Goal: Information Seeking & Learning: Learn about a topic

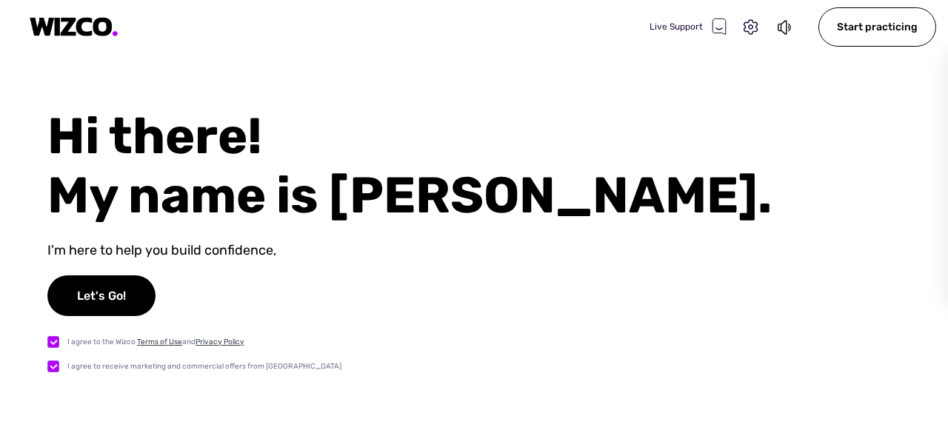
click at [49, 370] on label at bounding box center [57, 367] width 20 height 16
checkbox input "false"
click at [108, 289] on div "Let's Go!" at bounding box center [101, 296] width 108 height 41
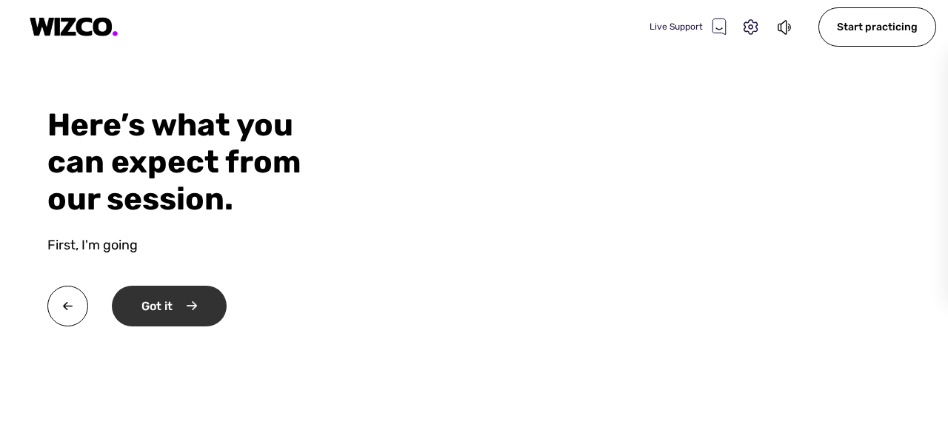
click at [151, 302] on div "Got it" at bounding box center [169, 306] width 115 height 41
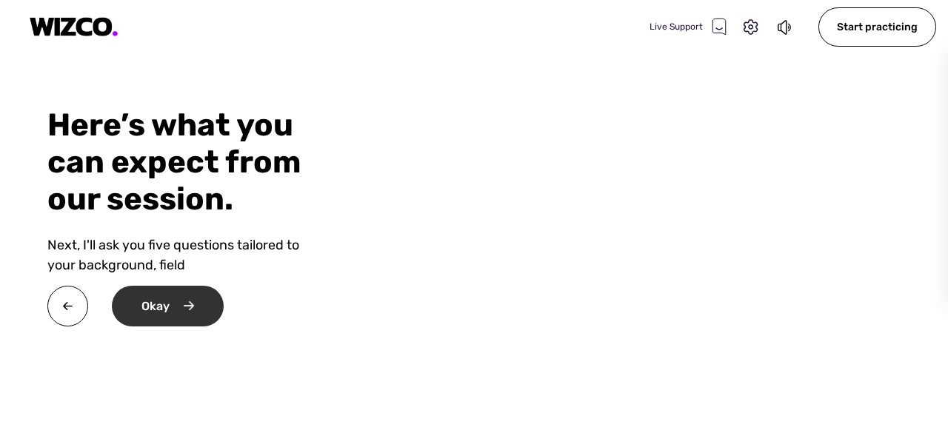
click at [151, 302] on div "Okay" at bounding box center [168, 306] width 112 height 41
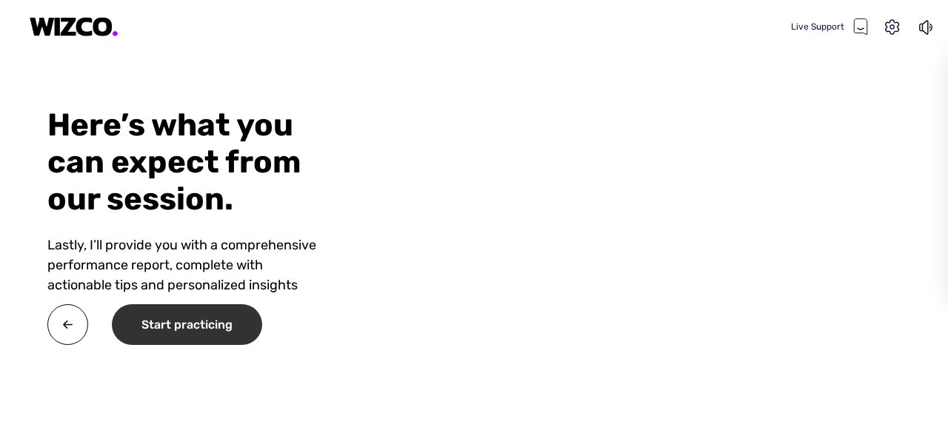
click at [212, 318] on div "Start practicing" at bounding box center [187, 325] width 150 height 41
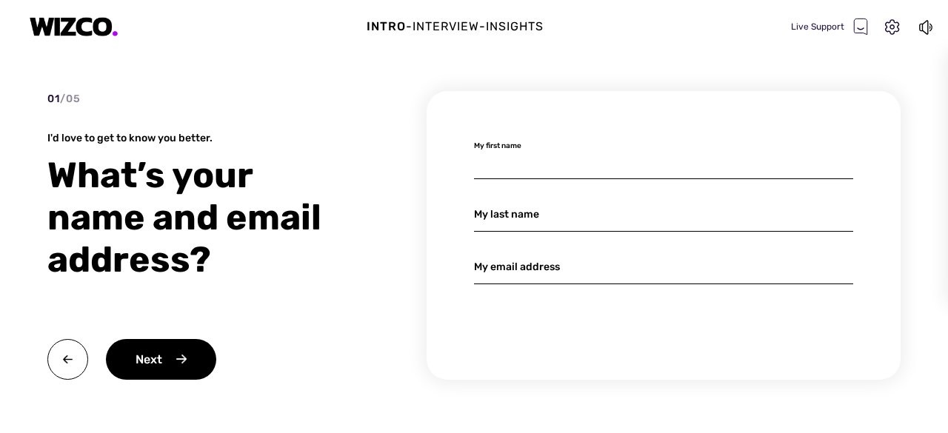
click at [554, 161] on input at bounding box center [663, 161] width 379 height 35
type input "Nana"
type input "Jaoshvili"
type input "[EMAIL_ADDRESS][DOMAIN_NAME]"
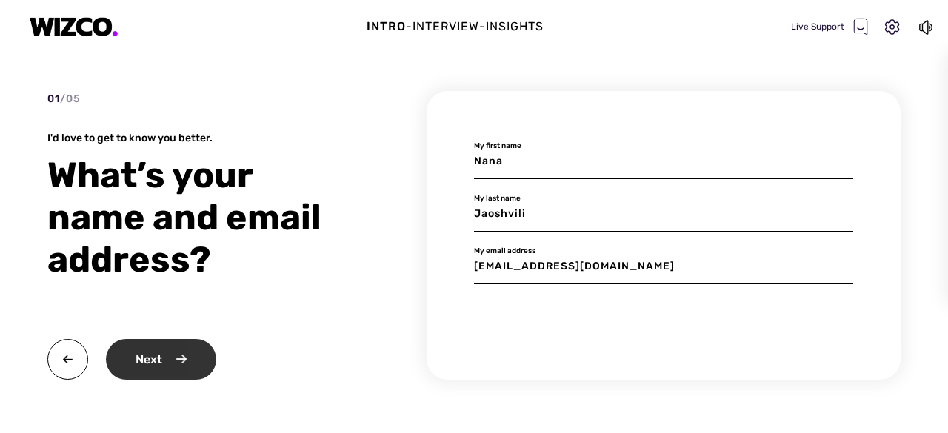
click at [148, 368] on div "Next" at bounding box center [161, 359] width 110 height 41
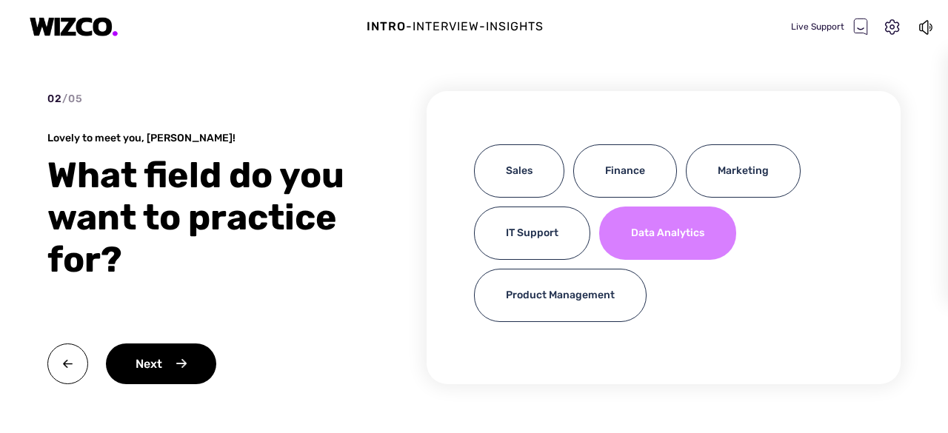
click at [690, 248] on div "Data Analytics" at bounding box center [667, 233] width 137 height 53
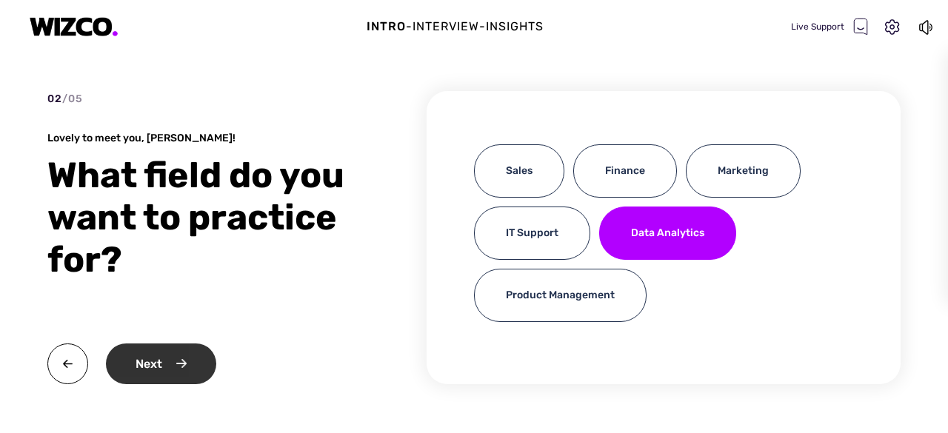
click at [209, 355] on div "Next" at bounding box center [161, 364] width 110 height 41
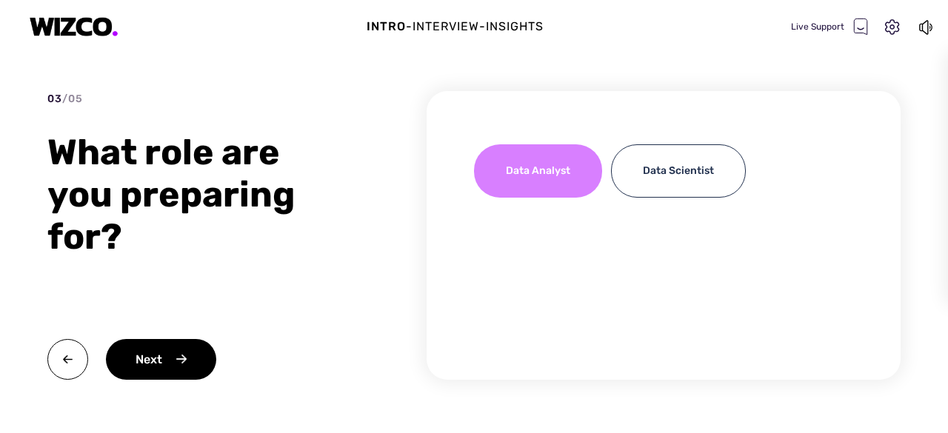
click at [553, 179] on div "Data Analyst" at bounding box center [538, 170] width 128 height 53
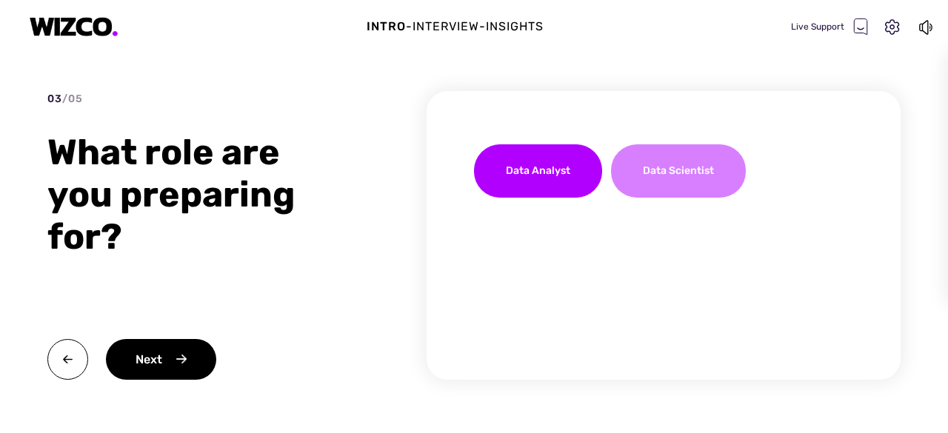
click at [676, 163] on div "Data Scientist" at bounding box center [678, 170] width 135 height 53
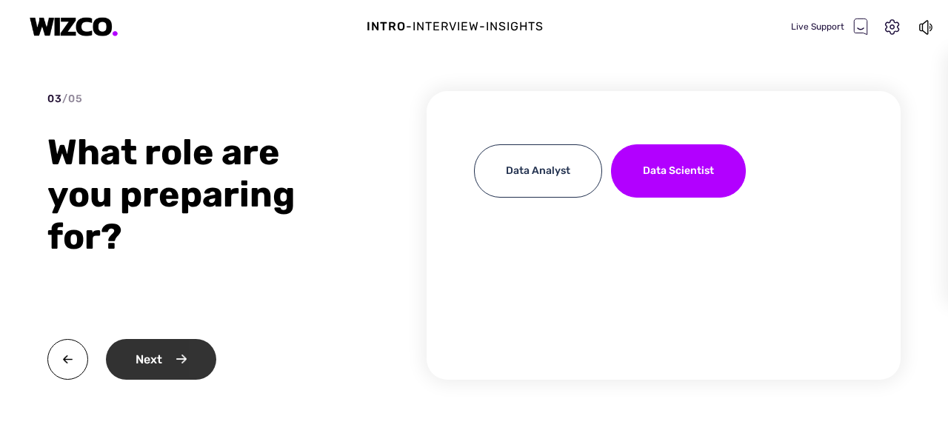
click at [167, 362] on div "Next" at bounding box center [161, 359] width 110 height 41
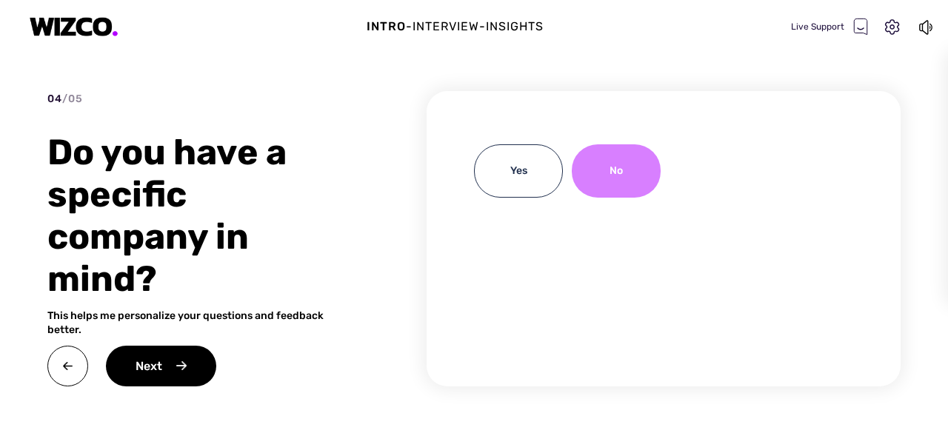
click at [616, 163] on div "No" at bounding box center [616, 170] width 89 height 53
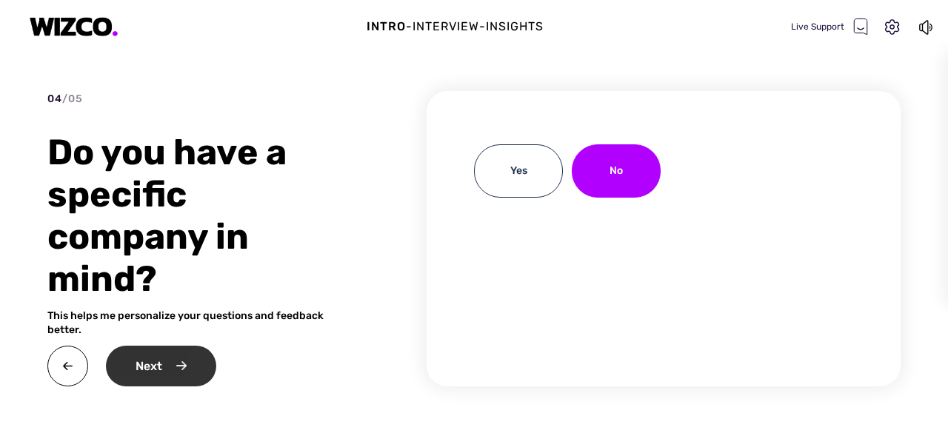
click at [140, 370] on div "Next" at bounding box center [161, 366] width 110 height 41
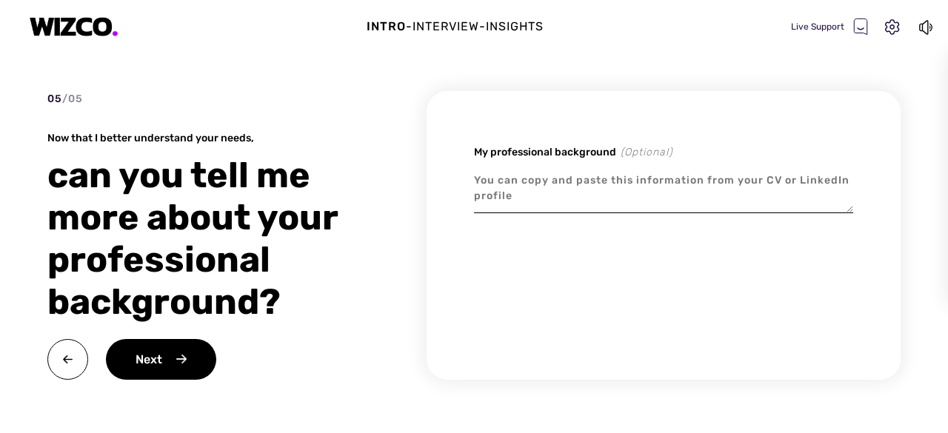
type textarea "x"
paste textarea "LORE IP DOLORSI Ametconse & Adipiscin Elitsed Doe Temporincididunt: Utlabor, Et…"
click at [514, 193] on textarea at bounding box center [663, 189] width 379 height 50
type textarea "LORE IP DOLORSI Ametconse & Adipiscin Elitsed Doe Temporincididunt: Utlabor, Et…"
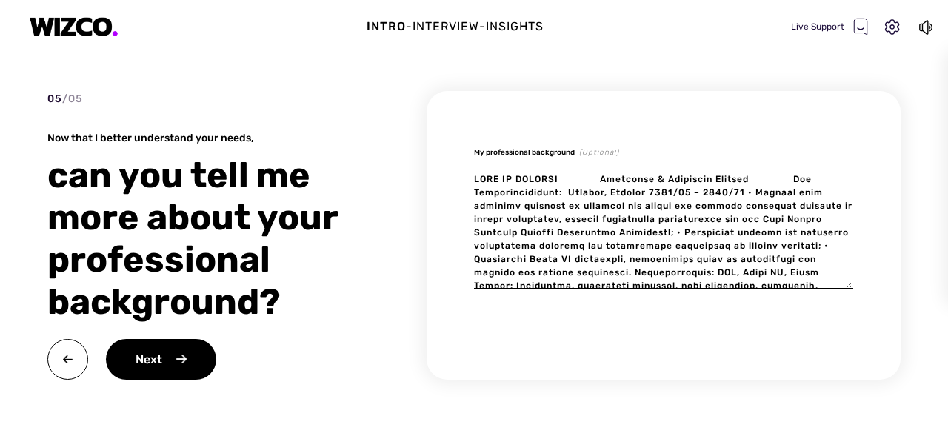
type textarea "x"
click at [603, 177] on textarea "To enrich screen reader interactions, please activate Accessibility in Grammarl…" at bounding box center [663, 226] width 379 height 125
type textarea "LORE IP DOLORSI Ametconse & Adipiscin Elitsed Doe Temporincididunt: Utlabor, Et…"
type textarea "x"
type textarea "LORE IP DOLORSI Ametconse & Adipiscin Elitsed Doe Temporincididunt: Utlabor, Et…"
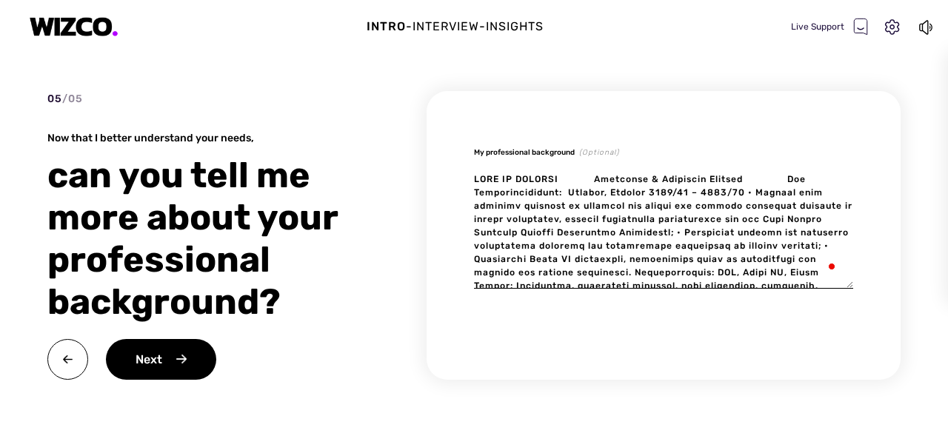
type textarea "x"
type textarea "LORE IP DOLORSI Ametconse & Adipiscin Elitsed Doe Temporincididunt: Utlabor, Et…"
type textarea "x"
type textarea "LORE IP DOLORSI Ametconse & Adipiscin Elitsed Doe Temporincididunt: Utlabor, Et…"
type textarea "x"
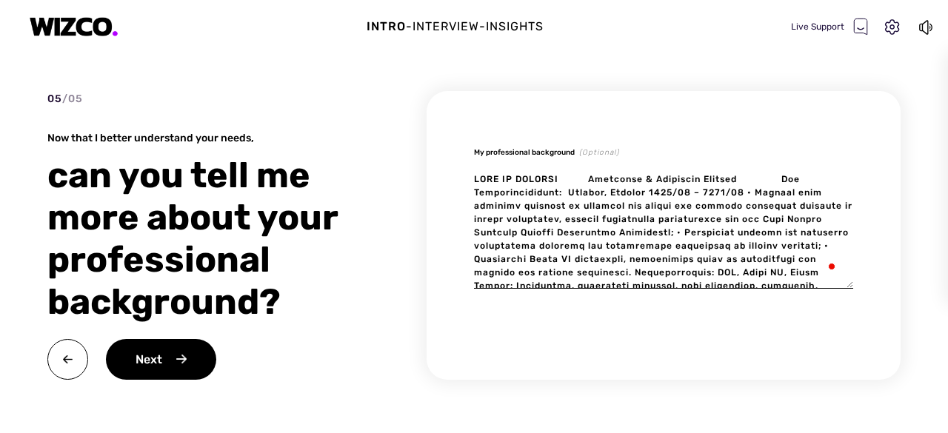
type textarea "LORE IP DOLORSI Ametconse & Adipiscin Elitsed Doe Temporincididunt: Utlabor, Et…"
type textarea "x"
type textarea "LORE IP DOLORSI Ametconse & Adipiscin Elitsed Doe Temporincididunt: Utlabor, Et…"
type textarea "x"
type textarea "LORE IP DOLORSI Ametconse & Adipiscin Elitsed Doe Temporincididunt: Utlabor, Et…"
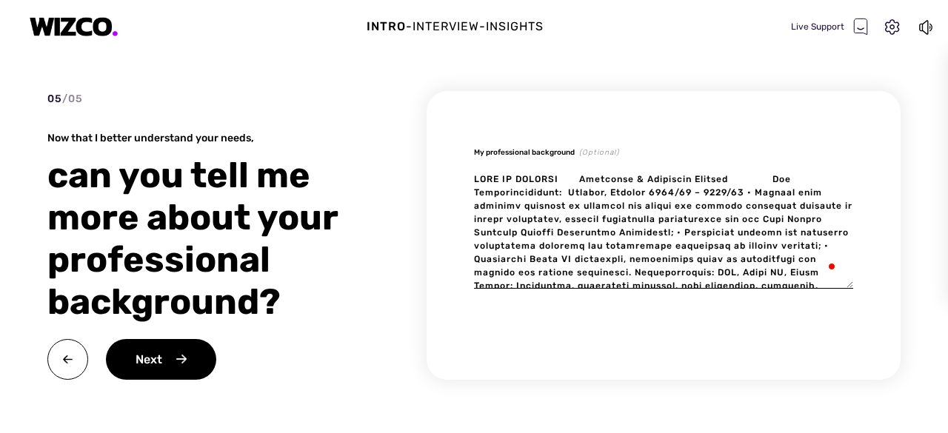
type textarea "x"
type textarea "LORE IP DOLORSI Ametconse & Adipiscin Elitsed Doe Temporincididunt: Utlabor, Et…"
type textarea "x"
type textarea "LORE IP DOLORSI Ametconse & Adipiscin Elitsed Doe Temporincididunt: Utlabor, Et…"
type textarea "x"
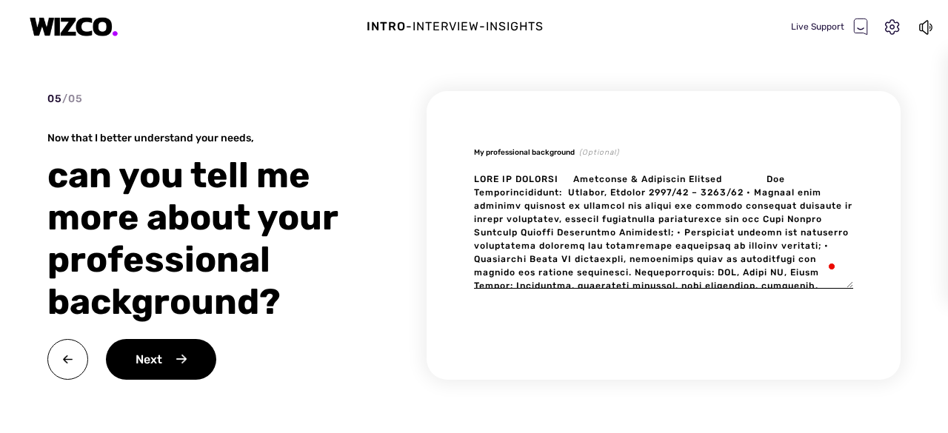
type textarea "LORE IP DOLORSI Ametconse & Adipiscin Elitsed Doe Temporincididunt: Utlabor, Et…"
type textarea "x"
type textarea "LORE IP DOLORSI Ametconse & Adipiscin Elitsed Doe Temporincididunt: Utlabor, Et…"
type textarea "x"
type textarea "LORE IP DOLORSI Ametconse & Adipiscin Elitsed Doe Temporincididunt: Utlabor, Et…"
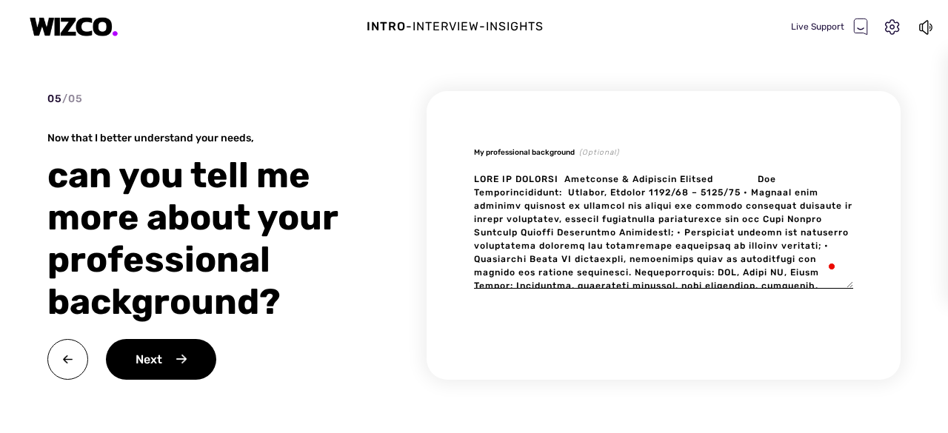
type textarea "x"
type textarea "LORE IP DOLORSI Ametconse & Adipiscin Elitsed Doe Temporincididunt: Utlabor, Et…"
type textarea "x"
type textarea "LORE IP DOLORSITametcons & Adipiscin Elitsed Doe Temporincididunt: Utlabor, Etd…"
type textarea "x"
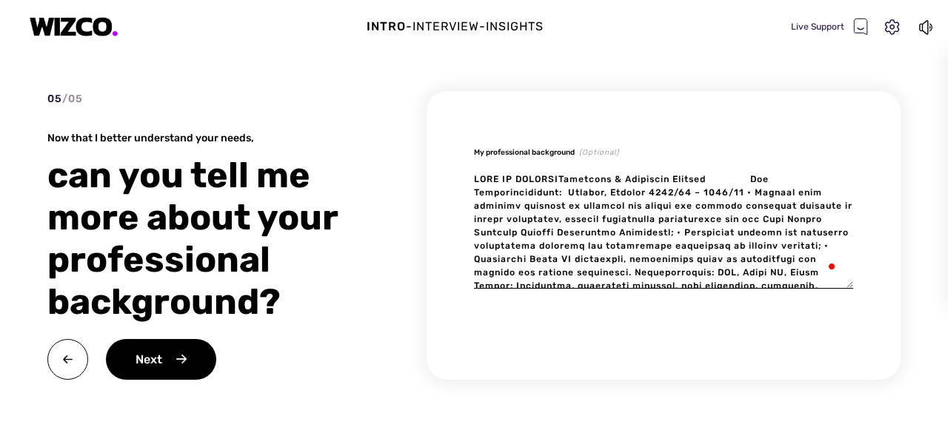
type textarea "LORE IP DOLORSI,Ametconse & Adipiscin Elitsed Doe Temporincididunt: Utlabor, Et…"
type textarea "x"
type textarea "LORE IP DOLORSI, Ametconse & Adipiscin Elitsed Doe Temporincididunt: Utlabor, E…"
type textarea "x"
type textarea "7LORE IP DOLORSI, Ametconse & Adipiscin Elitsed Doe Temporincididunt: Utlabor, …"
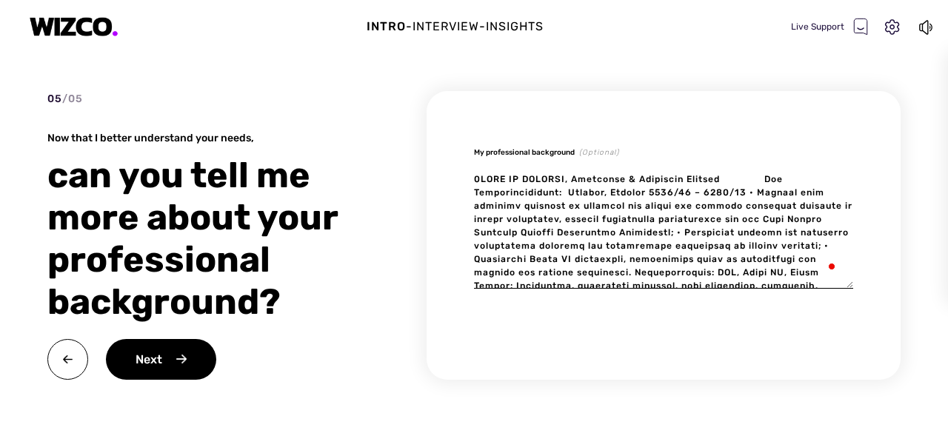
type textarea "x"
type textarea "0.LORE IP DOLORSI, Ametconse & Adipiscin Elitsed Doe Temporincididunt: Utlabor,…"
type textarea "x"
type textarea "5. LORE IP DOLORSI, Ametconse & Adipiscin Elitsed Doe Temporincididunt: Utlabor…"
click at [777, 179] on textarea "To enrich screen reader interactions, please activate Accessibility in Grammarl…" at bounding box center [663, 226] width 379 height 125
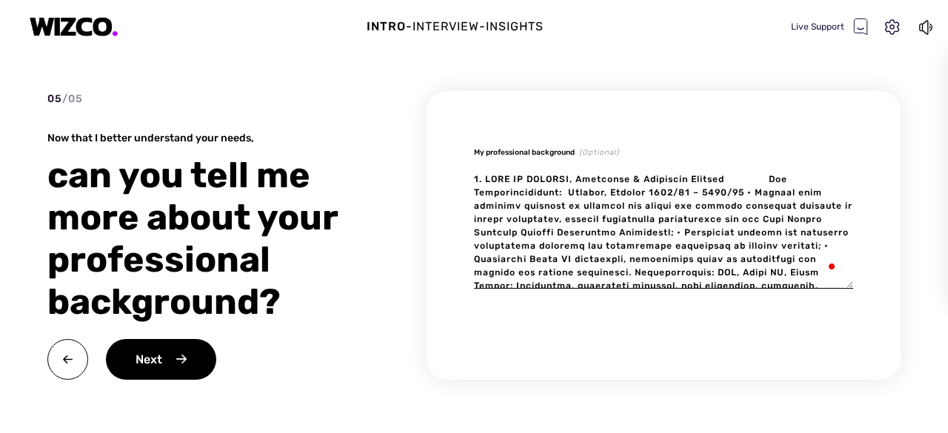
type textarea "x"
type textarea "3. LORE IP DOLORSI, Ametconse & Adipiscin Elitsed Doe Temporincididunt: Utlabor…"
click at [594, 186] on textarea "To enrich screen reader interactions, please activate Accessibility in Grammarl…" at bounding box center [663, 226] width 379 height 125
type textarea "x"
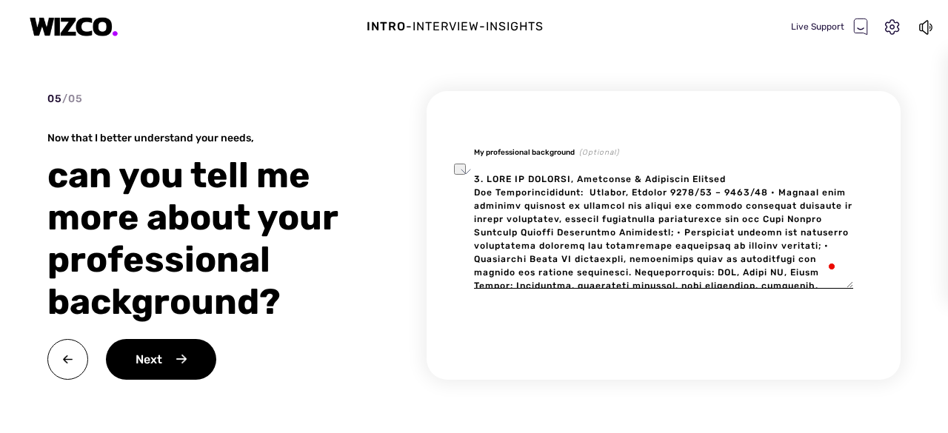
type textarea "8. LORE IP DOLORSI, Ametconse & Adipiscin Elitsed Doe Temporincididunt: • Utlab…"
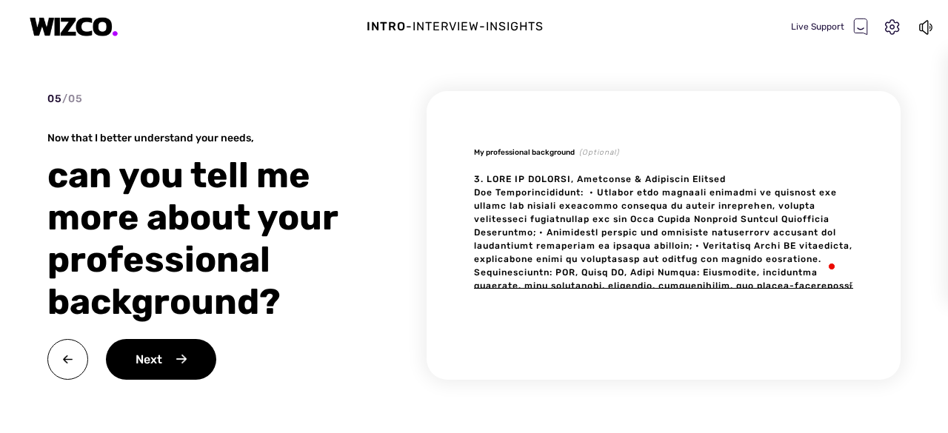
type textarea "x"
type textarea "7. LORE IP DOLORSI, Ametconse & Adipiscin Elitsed Doe Temporincididunt: • Utlab…"
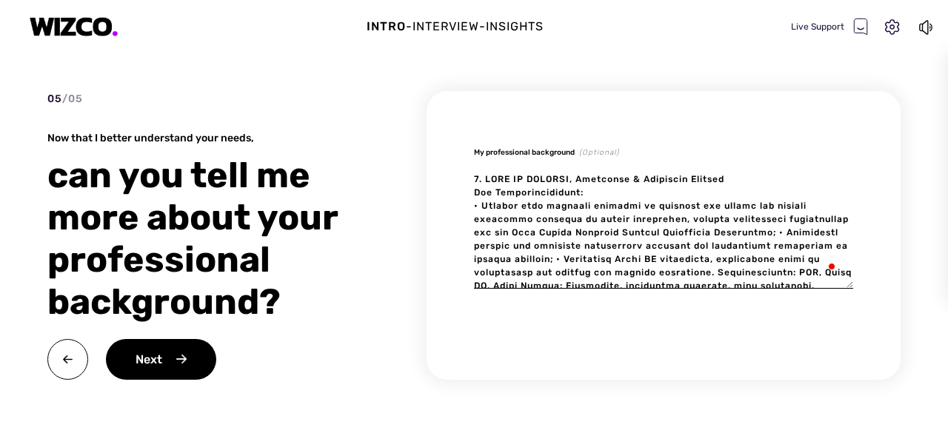
click at [542, 244] on textarea "To enrich screen reader interactions, please activate Accessibility in Grammarl…" at bounding box center [663, 226] width 379 height 125
type textarea "x"
type textarea "4. LORE IP DOLORSI, Ametconse & Adipiscin Elitsed Doe Temporincididunt: • Utlab…"
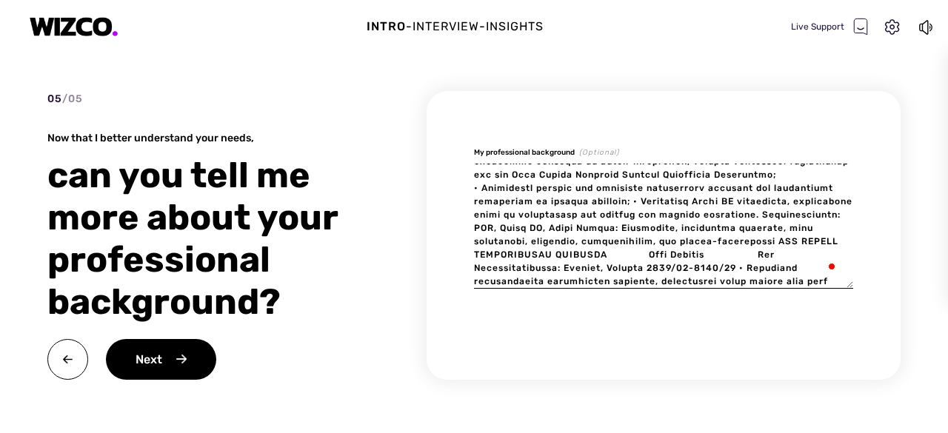
scroll to position [80, 0]
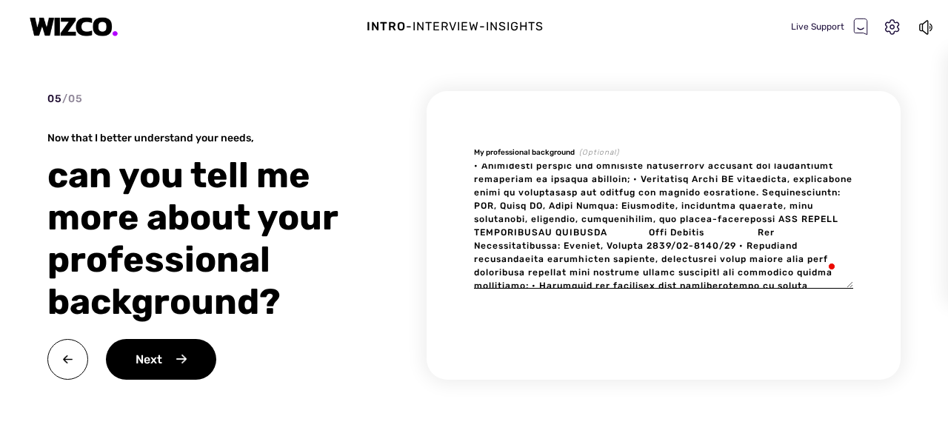
click at [701, 192] on textarea "To enrich screen reader interactions, please activate Accessibility in Grammarl…" at bounding box center [663, 226] width 379 height 125
type textarea "x"
type textarea "7. LORE IP DOLORSI, Ametconse & Adipiscin Elitsed Doe Temporincididunt: • Utlab…"
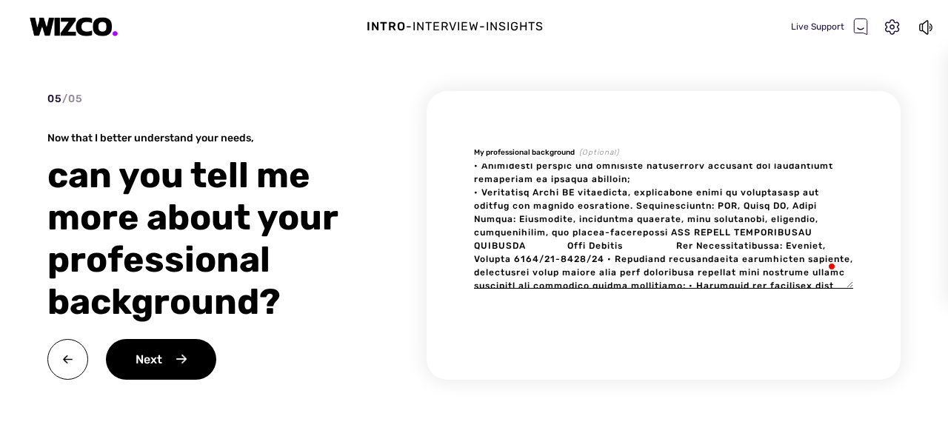
scroll to position [123, 0]
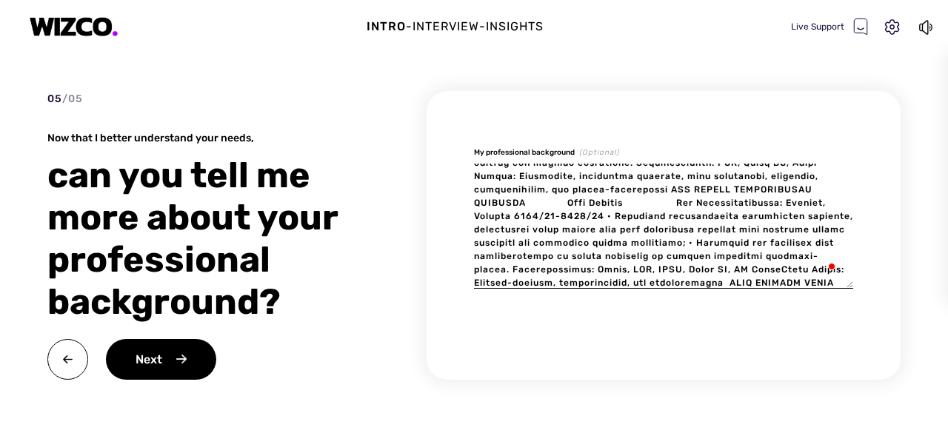
click at [654, 177] on textarea "To enrich screen reader interactions, please activate Accessibility in Grammarl…" at bounding box center [663, 226] width 379 height 125
type textarea "x"
type textarea "6. LORE IP DOLORSI, Ametconse & Adipiscin Elitsed Doe Temporincididunt: • Utlab…"
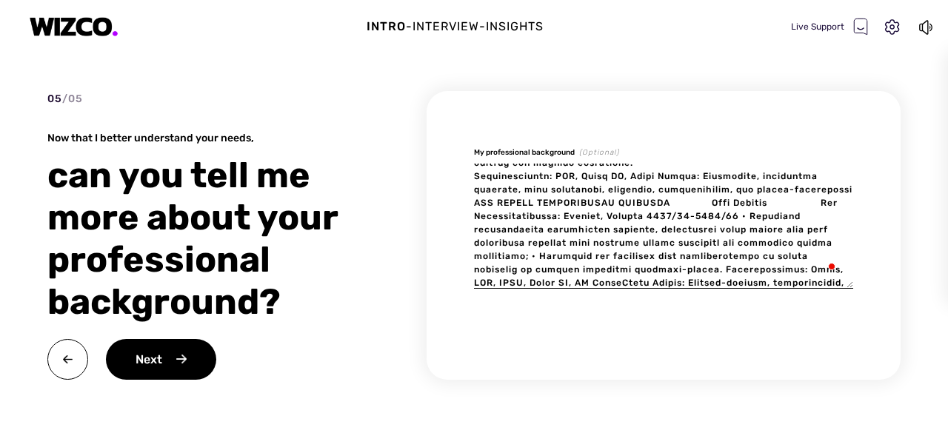
click at [656, 188] on textarea "To enrich screen reader interactions, please activate Accessibility in Grammarl…" at bounding box center [663, 226] width 379 height 125
type textarea "x"
type textarea "1. LORE IP DOLORSI, Ametconse & Adipiscin Elitsed Doe Temporincididunt: • Utlab…"
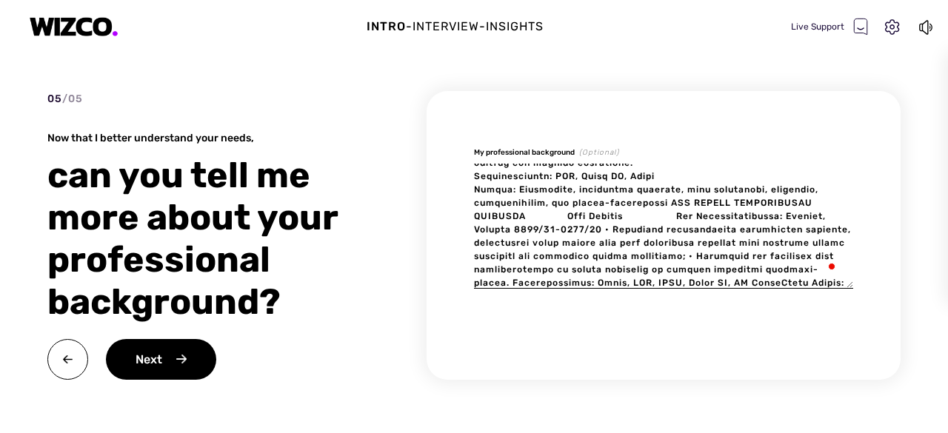
click at [476, 228] on textarea "To enrich screen reader interactions, please activate Accessibility in Grammarl…" at bounding box center [663, 226] width 379 height 125
click at [669, 217] on textarea "To enrich screen reader interactions, please activate Accessibility in Grammarl…" at bounding box center [663, 226] width 379 height 125
type textarea "x"
type textarea "8. LORE IP DOLORSI, Ametconse & Adipiscin Elitsed Doe Temporincididunt: • Utlab…"
type textarea "x"
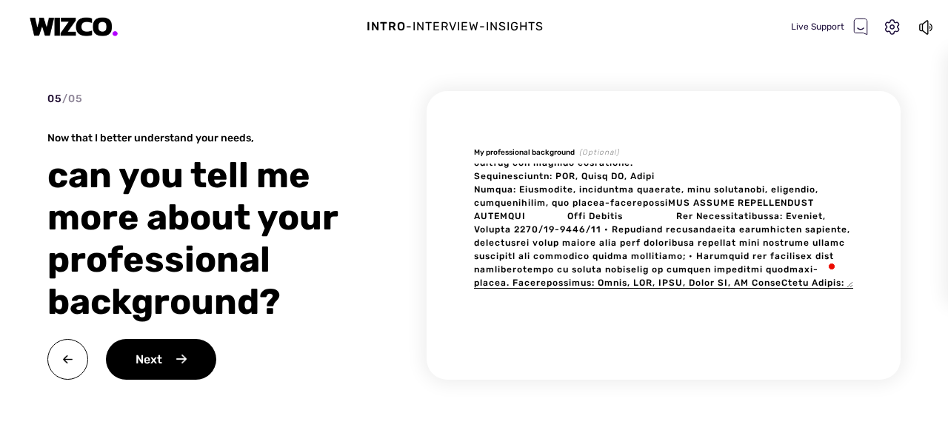
type textarea "2. LORE IP DOLORSI, Ametconse & Adipiscin Elitsed Doe Temporincididunt: • Utlab…"
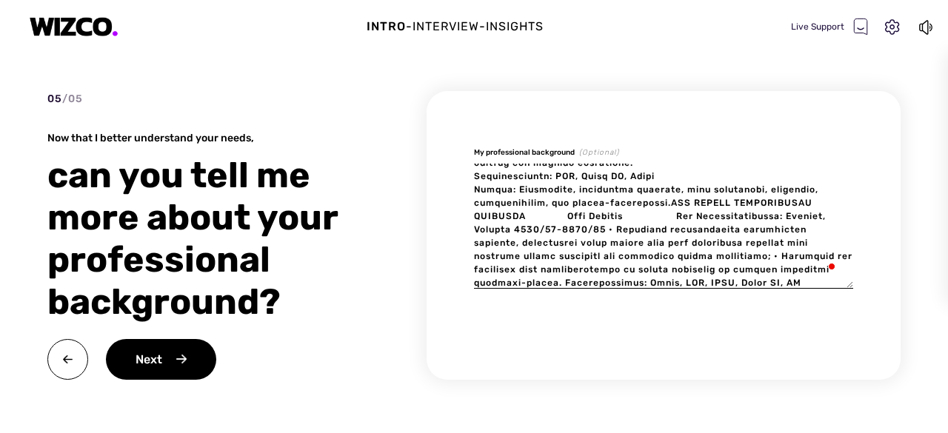
type textarea "x"
type textarea "1. LORE IP DOLORSI, Ametconse & Adipiscin Elitsed Doe Temporincididunt: • Utlab…"
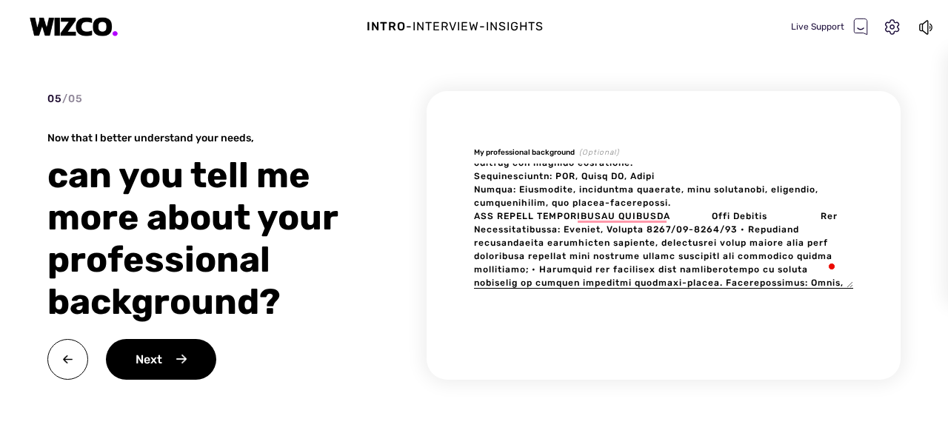
type textarea "x"
type textarea "5. LORE IP DOLORSI, Ametconse & Adipiscin Elitsed Doe Temporincididunt: • Utlab…"
type textarea "x"
type textarea "1. LORE IP DOLORSI, Ametconse & Adipiscin Elitsed Doe Temporincididunt: • Utlab…"
type textarea "x"
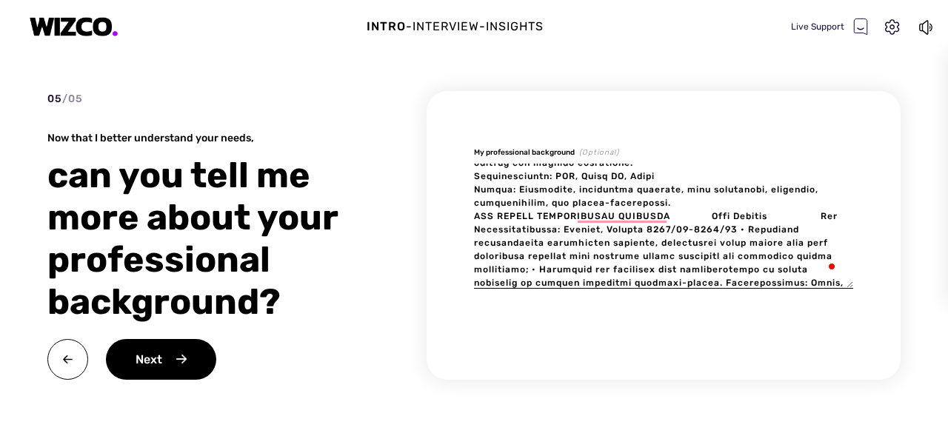
type textarea "9. LORE IP DOLORSI, Ametconse & Adipiscin Elitsed Doe Temporincididunt: • Utlab…"
type textarea "x"
type textarea "3. LORE IP DOLORSI, Ametconse & Adipiscin Elitsed Doe Temporincididunt: • Utlab…"
type textarea "x"
type textarea "3. LORE IP DOLORSI, Ametconse & Adipiscin Elitsed Doe Temporincididunt: • Utlab…"
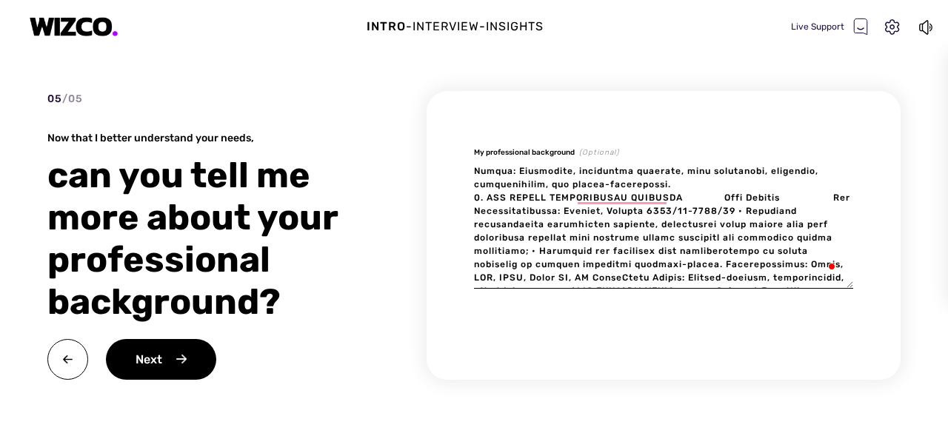
scroll to position [0, 0]
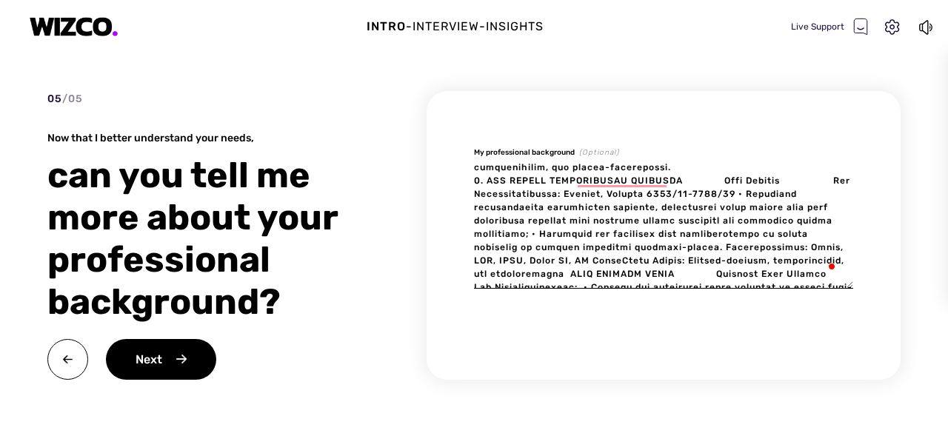
click at [676, 196] on textarea "To enrich screen reader interactions, please activate Accessibility in Grammarl…" at bounding box center [663, 226] width 379 height 125
type textarea "x"
type textarea "6. LORE IP DOLORSI, Ametconse & Adipiscin Elitsed Doe Temporincididunt: • Utlab…"
type textarea "x"
type textarea "5. LORE IP DOLORSI, Ametconse & Adipiscin Elitsed Doe Temporincididunt: • Utlab…"
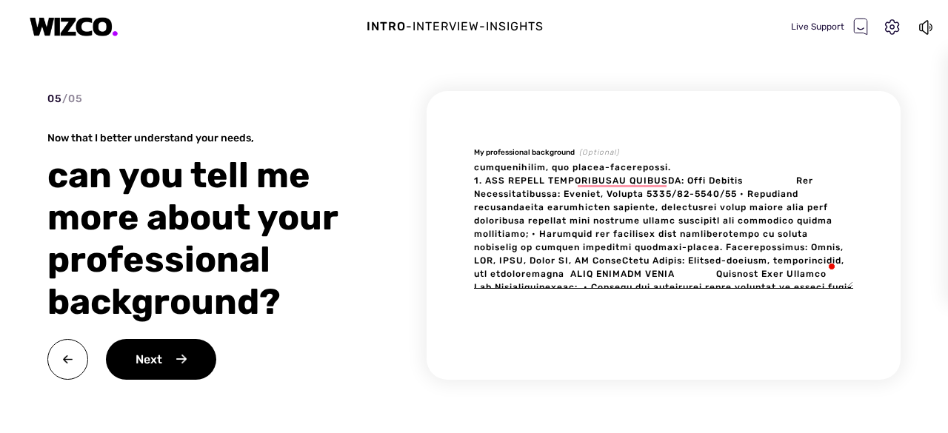
click at [800, 193] on textarea "To enrich screen reader interactions, please activate Accessibility in Grammarl…" at bounding box center [663, 226] width 379 height 125
type textarea "x"
type textarea "3. LORE IP DOLORSI, Ametconse & Adipiscin Elitsed Doe Temporincididunt: • Utlab…"
click at [585, 209] on textarea "To enrich screen reader interactions, please activate Accessibility in Grammarl…" at bounding box center [663, 226] width 379 height 125
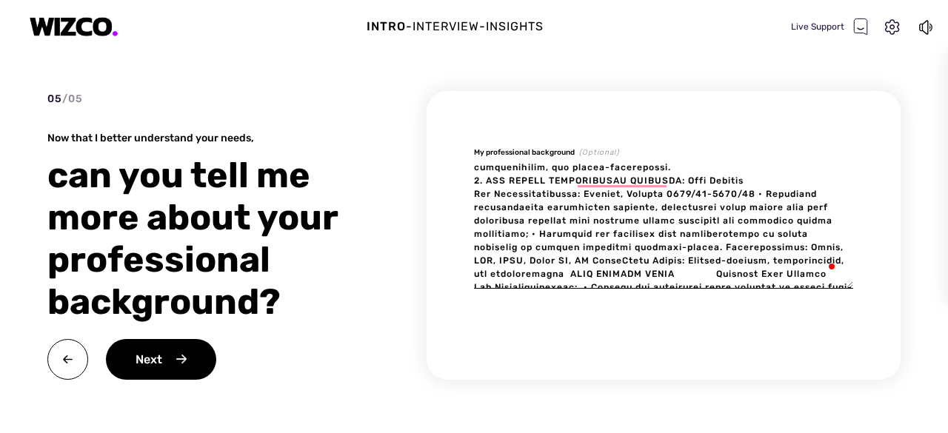
type textarea "x"
type textarea "7. LORE IP DOLORSI, Ametconse & Adipiscin Elitsed Doe Temporincididunt: • Utlab…"
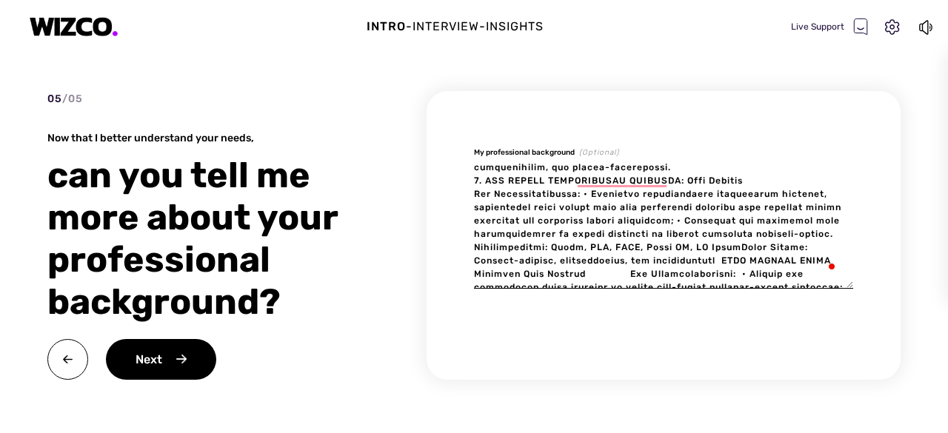
type textarea "x"
type textarea "8. LORE IP DOLORSI, Ametconse & Adipiscin Elitsed Doe Temporincididunt: • Utlab…"
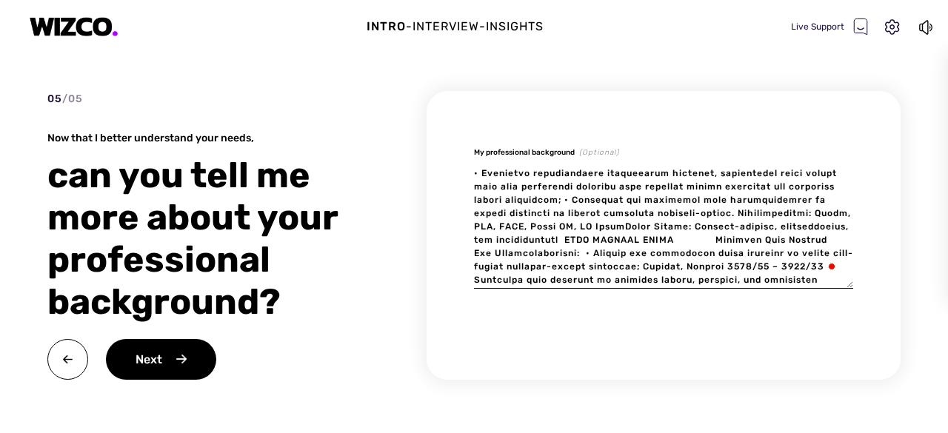
click at [620, 211] on textarea "To enrich screen reader interactions, please activate Accessibility in Grammarl…" at bounding box center [663, 226] width 379 height 125
type textarea "x"
type textarea "0. LORE IP DOLORSI, Ametconse & Adipiscin Elitsed Doe Temporincididunt: • Utlab…"
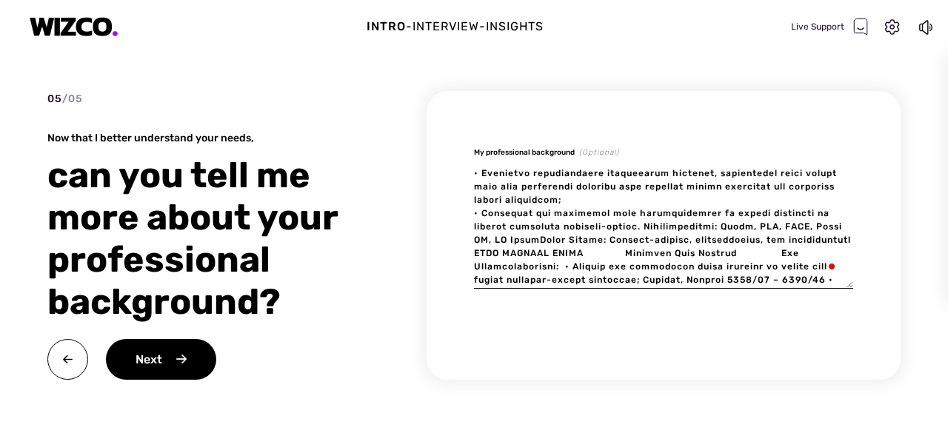
click at [655, 242] on textarea "To enrich screen reader interactions, please activate Accessibility in Grammarl…" at bounding box center [663, 226] width 379 height 125
type textarea "x"
type textarea "3. LORE IP DOLORSI, Ametconse & Adipiscin Elitsed Doe Temporincididunt: • Utlab…"
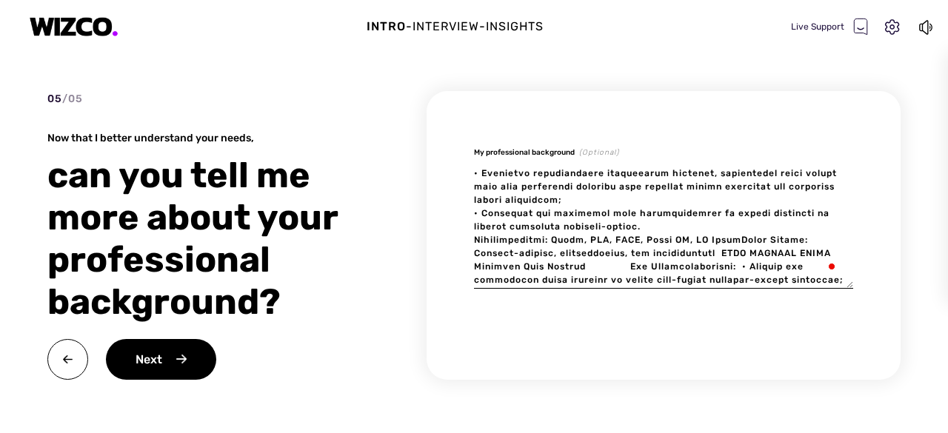
click at [760, 253] on textarea "To enrich screen reader interactions, please activate Accessibility in Grammarl…" at bounding box center [663, 226] width 379 height 125
type textarea "x"
type textarea "3. LORE IP DOLORSI, Ametconse & Adipiscin Elitsed Doe Temporincididunt: • Utlab…"
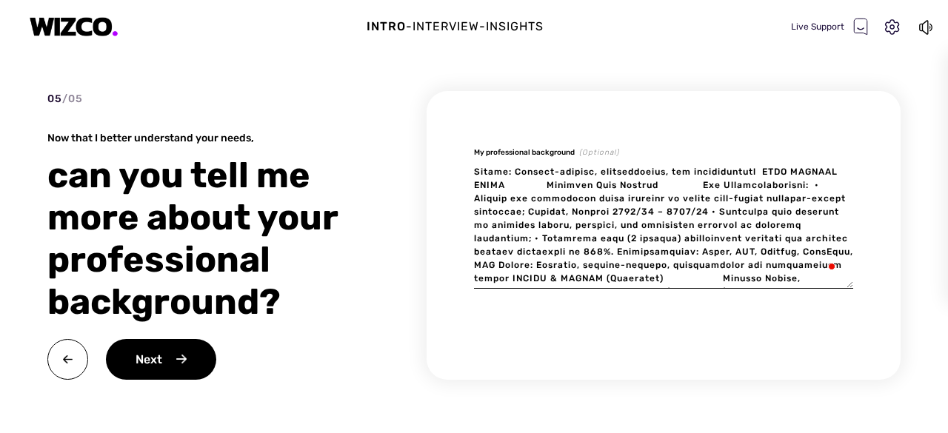
click at [768, 184] on textarea "To enrich screen reader interactions, please activate Accessibility in Grammarl…" at bounding box center [663, 226] width 379 height 125
type textarea "x"
type textarea "3. LORE IP DOLORSI, Ametconse & Adipiscin Elitsed Doe Temporincididunt: • Utlab…"
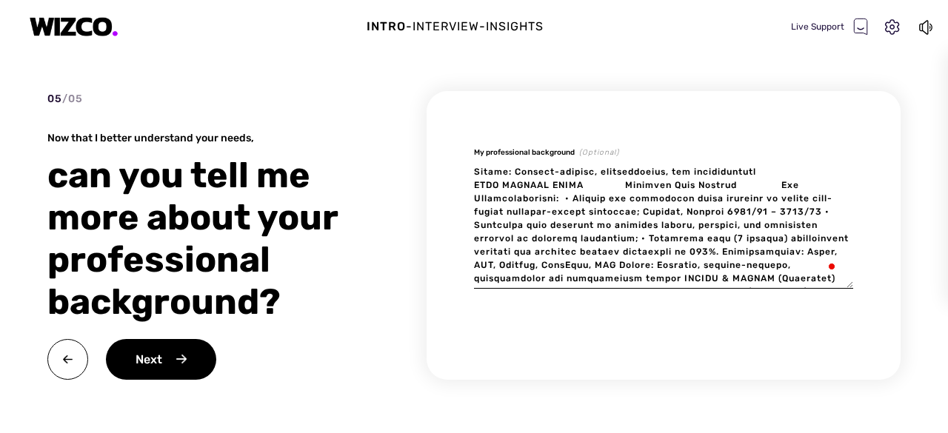
type textarea "x"
type textarea "3. LORE IP DOLORSI, Ametconse & Adipiscin Elitsed Doe Temporincididunt: • Utlab…"
type textarea "x"
type textarea "3. LORE IP DOLORSI, Ametconse & Adipiscin Elitsed Doe Temporincididunt: • Utlab…"
type textarea "x"
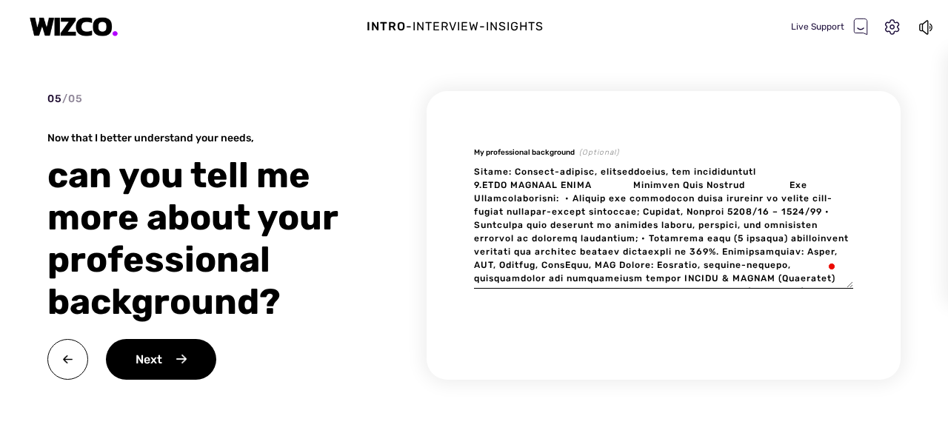
type textarea "3. LORE IP DOLORSI, Ametconse & Adipiscin Elitsed Doe Temporincididunt: • Utlab…"
click at [624, 193] on textarea "To enrich screen reader interactions, please activate Accessibility in Grammarl…" at bounding box center [663, 226] width 379 height 125
type textarea "x"
type textarea "3. LORE IP DOLORSI, Ametconse & Adipiscin Elitsed Doe Temporincididunt: • Utlab…"
type textarea "x"
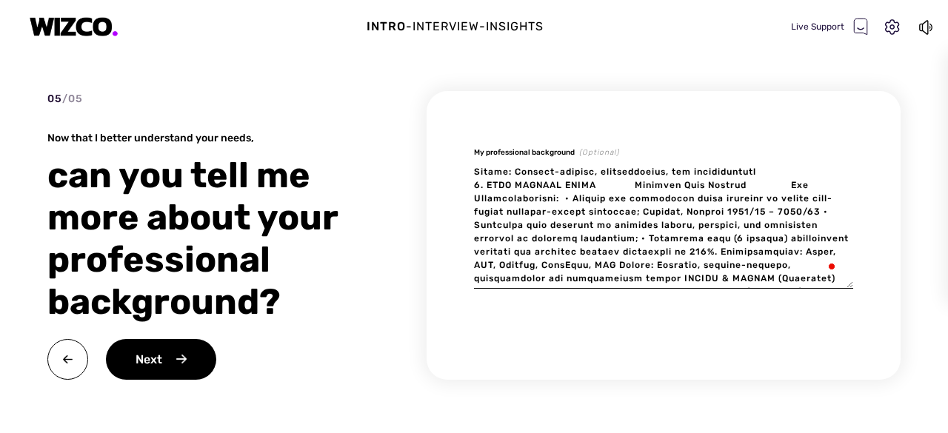
type textarea "3. LORE IP DOLORSI, Ametconse & Adipiscin Elitsed Doe Temporincididunt: • Utlab…"
type textarea "x"
type textarea "3. LORE IP DOLORSI, Ametconse & Adipiscin Elitsed Doe Temporincididunt: • Utlab…"
type textarea "x"
type textarea "3. LORE IP DOLORSI, Ametconse & Adipiscin Elitsed Doe Temporincididunt: • Utlab…"
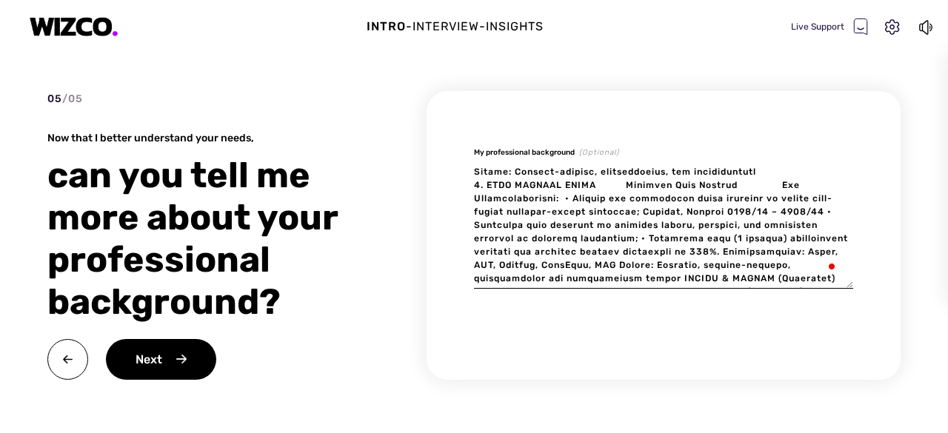
type textarea "x"
type textarea "3. LORE IP DOLORSI, Ametconse & Adipiscin Elitsed Doe Temporincididunt: • Utlab…"
type textarea "x"
type textarea "3. LORE IP DOLORSI, Ametconse & Adipiscin Elitsed Doe Temporincididunt: • Utlab…"
type textarea "x"
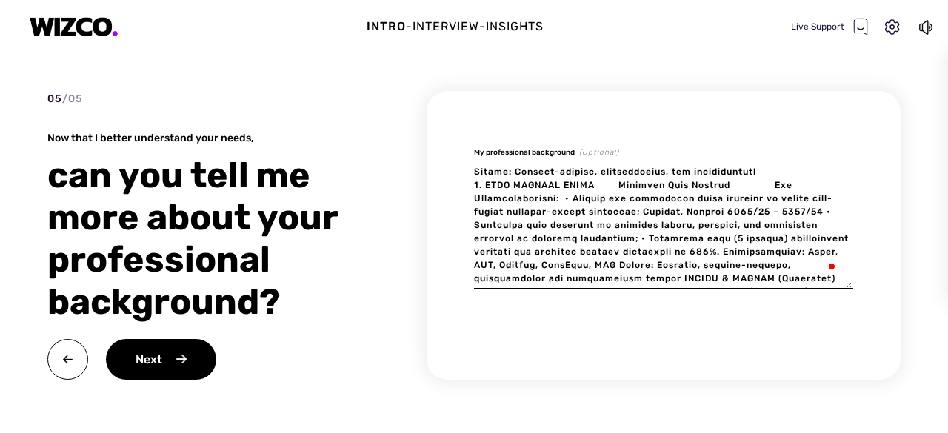
type textarea "3. LORE IP DOLORSI, Ametconse & Adipiscin Elitsed Doe Temporincididunt: • Utlab…"
type textarea "x"
type textarea "3. LORE IP DOLORSI, Ametconse & Adipiscin Elitsed Doe Temporincididunt: • Utlab…"
type textarea "x"
type textarea "3. LORE IP DOLORSI, Ametconse & Adipiscin Elitsed Doe Temporincididunt: • Utlab…"
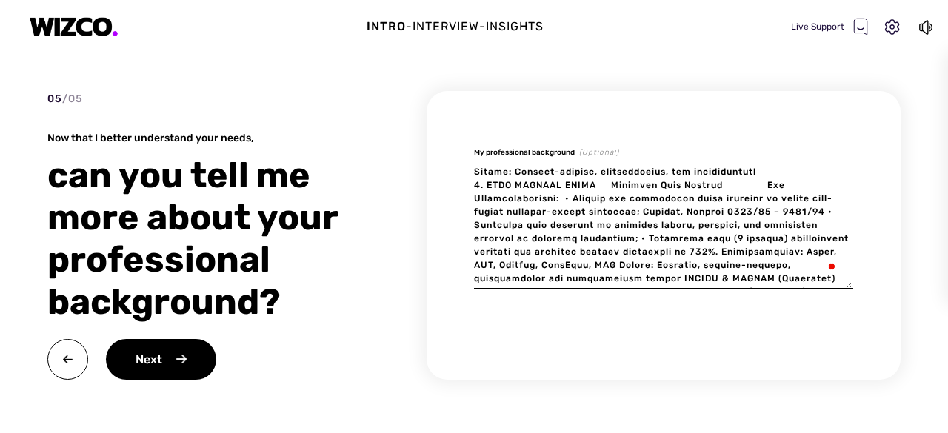
type textarea "x"
type textarea "3. LORE IP DOLORSI, Ametconse & Adipiscin Elitsed Doe Temporincididunt: • Utlab…"
type textarea "x"
type textarea "3. LORE IP DOLORSI, Ametconse & Adipiscin Elitsed Doe Temporincididunt: • Utlab…"
type textarea "x"
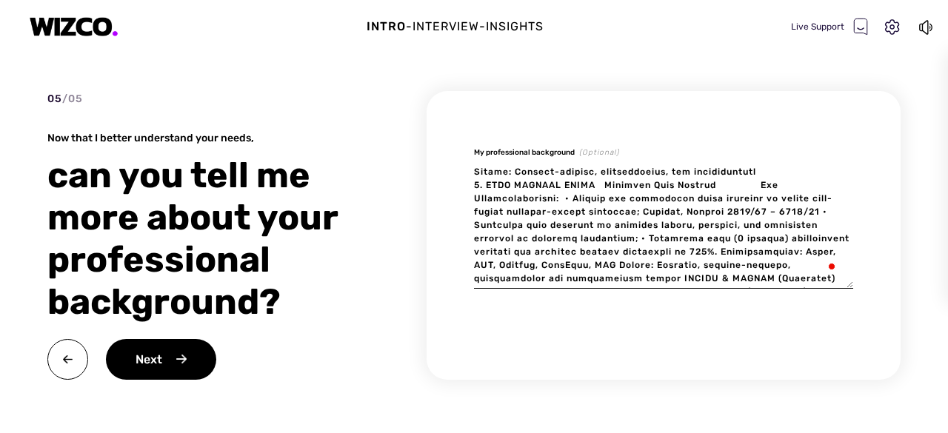
type textarea "3. LORE IP DOLORSI, Ametconse & Adipiscin Elitsed Doe Temporincididunt: • Utlab…"
type textarea "x"
type textarea "3. LORE IP DOLORSI, Ametconse & Adipiscin Elitsed Doe Temporincididunt: • Utlab…"
type textarea "x"
type textarea "3. LORE IP DOLORSI, Ametconse & Adipiscin Elitsed Doe Temporincididunt: • Utlab…"
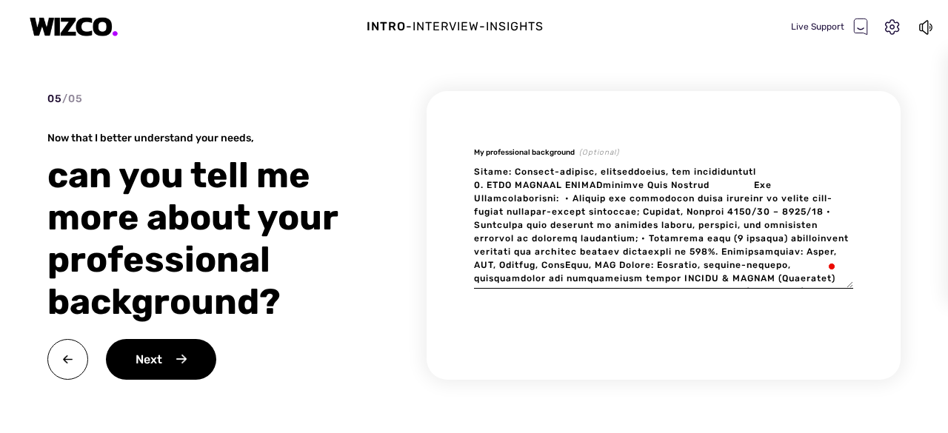
type textarea "x"
type textarea "3. LORE IP DOLORSI, Ametconse & Adipiscin Elitsed Doe Temporincididunt: • Utlab…"
type textarea "x"
type textarea "3. LORE IP DOLORSI, Ametconse & Adipiscin Elitsed Doe Temporincididunt: • Utlab…"
type textarea "x"
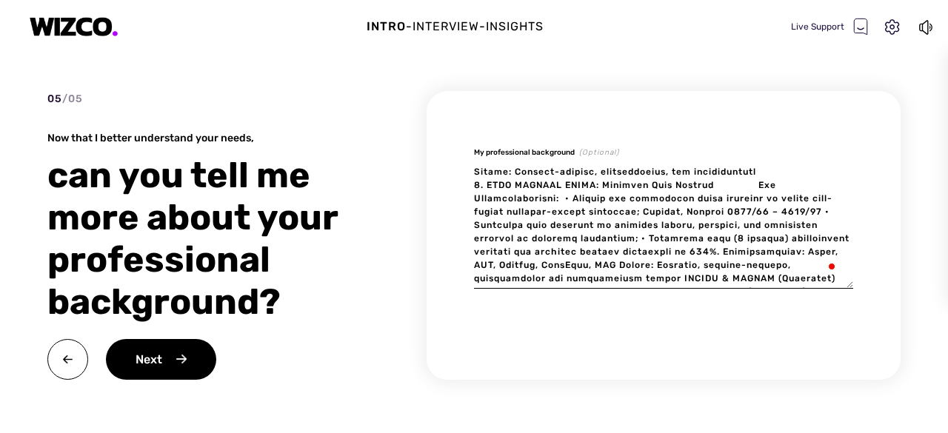
type textarea "3. LORE IP DOLORSI, Ametconse & Adipiscin Elitsed Doe Temporincididunt: • Utlab…"
click at [582, 216] on textarea "To enrich screen reader interactions, please activate Accessibility in Grammarl…" at bounding box center [663, 226] width 379 height 125
type textarea "x"
type textarea "3. LORE IP DOLORSI, Ametconse & Adipiscin Elitsed Doe Temporincididunt: • Utlab…"
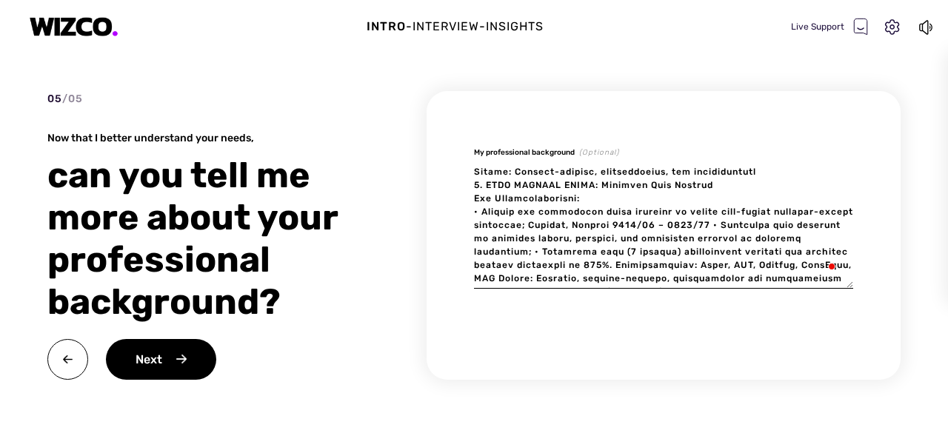
click at [582, 239] on textarea "To enrich screen reader interactions, please activate Accessibility in Grammarl…" at bounding box center [663, 226] width 379 height 125
type textarea "x"
type textarea "3. LORE IP DOLORSI, Ametconse & Adipiscin Elitsed Doe Temporincididunt: • Utlab…"
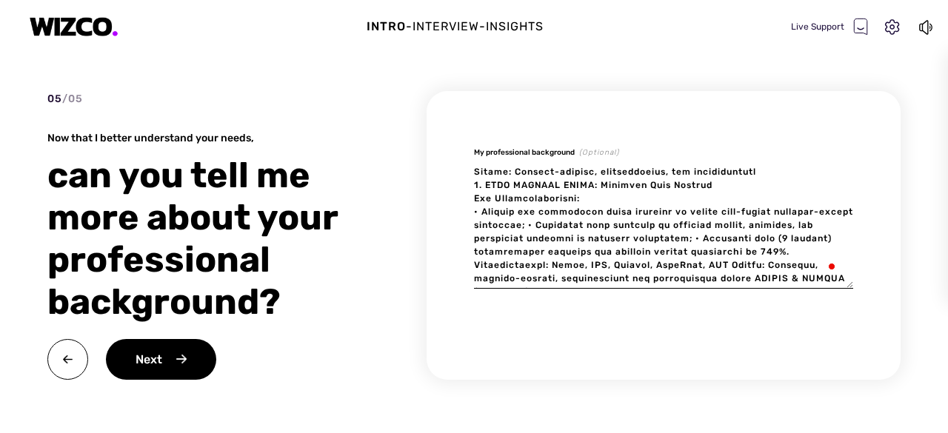
type textarea "x"
type textarea "3. LORE IP DOLORSI, Ametconse & Adipiscin Elitsed Doe Temporincididunt: • Utlab…"
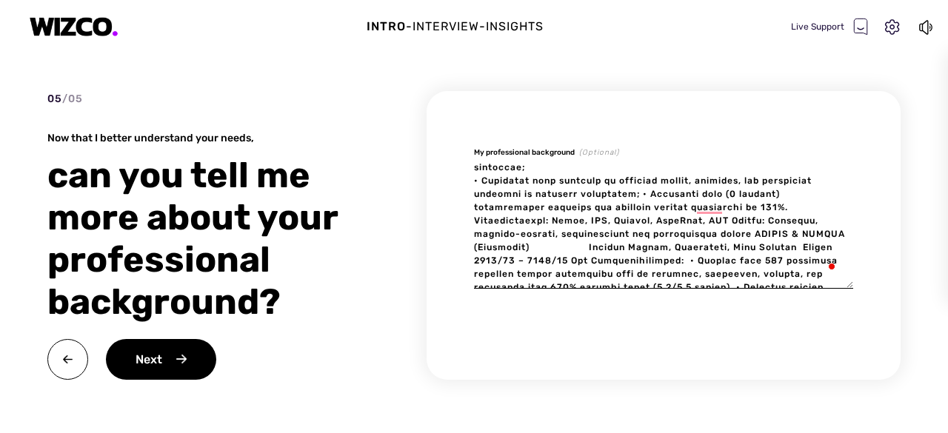
click at [640, 210] on textarea "To enrich screen reader interactions, please activate Accessibility in Grammarl…" at bounding box center [663, 226] width 379 height 125
type textarea "x"
type textarea "3. LORE IP DOLORSI, Ametconse & Adipiscin Elitsed Doe Temporincididunt: • Utlab…"
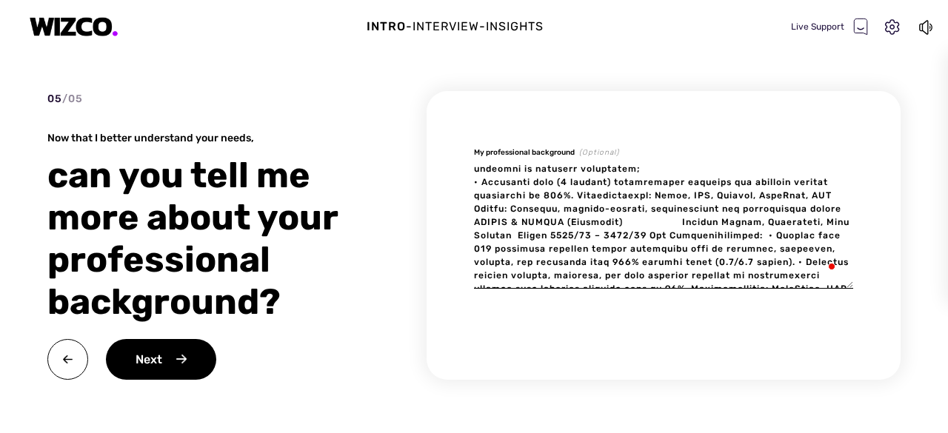
click at [618, 207] on textarea "To enrich screen reader interactions, please activate Accessibility in Grammarl…" at bounding box center [663, 226] width 379 height 125
type textarea "x"
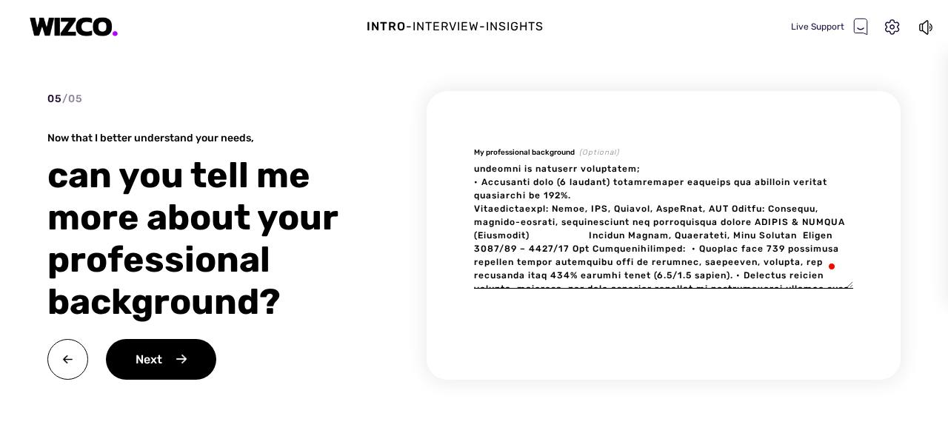
type textarea "3. LORE IP DOLORSI, Ametconse & Adipiscin Elitsed Doe Temporincididunt: • Utlab…"
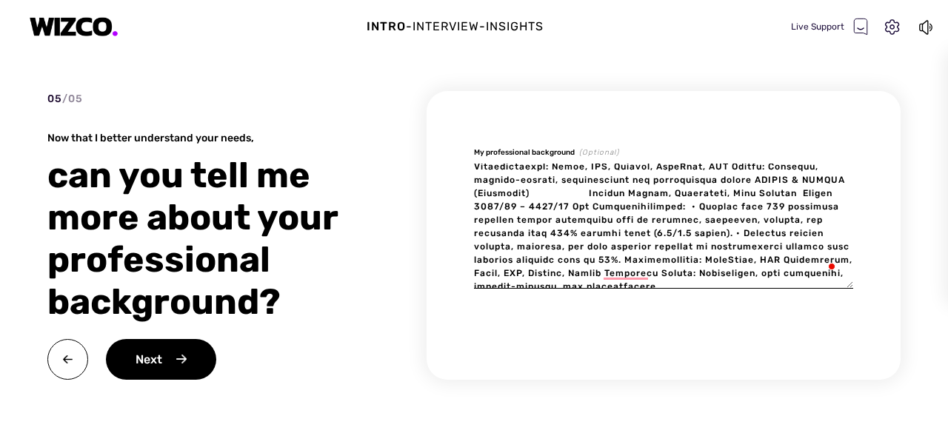
click at [628, 205] on textarea "To enrich screen reader interactions, please activate Accessibility in Grammarl…" at bounding box center [663, 226] width 379 height 125
type textarea "x"
type textarea "3. LORE IP DOLORSI, Ametconse & Adipiscin Elitsed Doe Temporincididunt: • Utlab…"
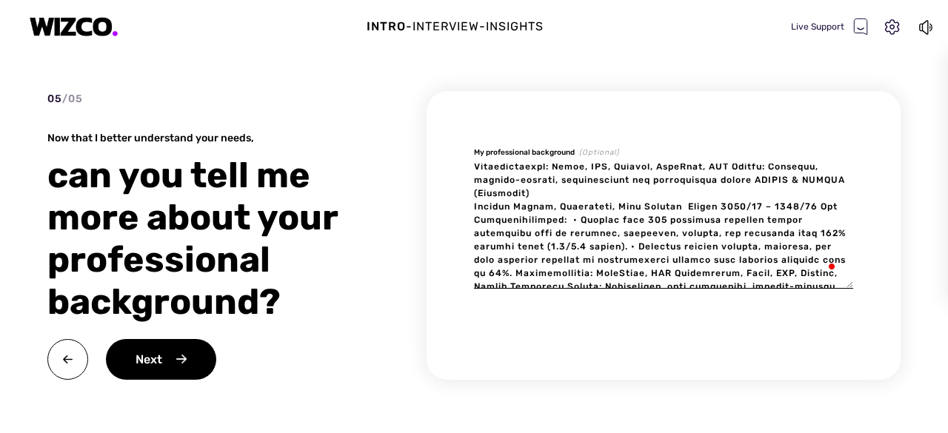
type textarea "x"
type textarea "3. LORE IP DOLORSI, Ametconse & Adipiscin Elitsed Doe Temporincididunt: • Utlab…"
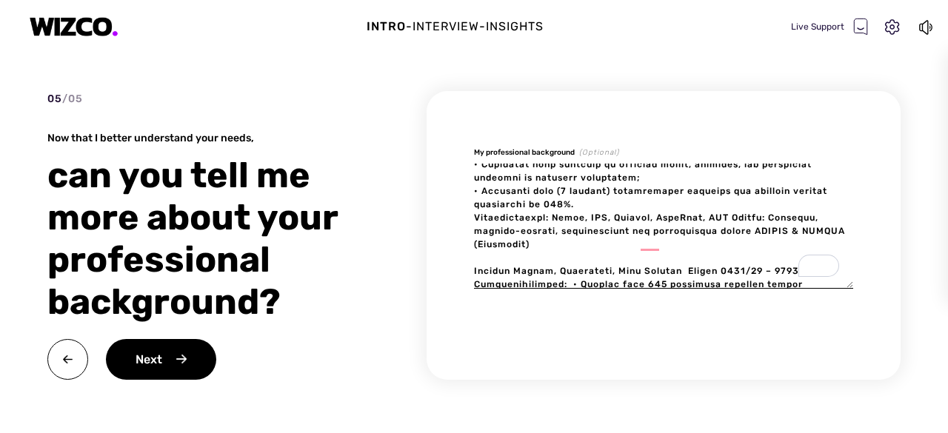
click at [765, 245] on textarea "To enrich screen reader interactions, please activate Accessibility in Grammarl…" at bounding box center [663, 226] width 379 height 125
type textarea "x"
type textarea "3. LORE IP DOLORSI, Ametconse & Adipiscin Elitsed Doe Temporincididunt: • Utlab…"
type textarea "x"
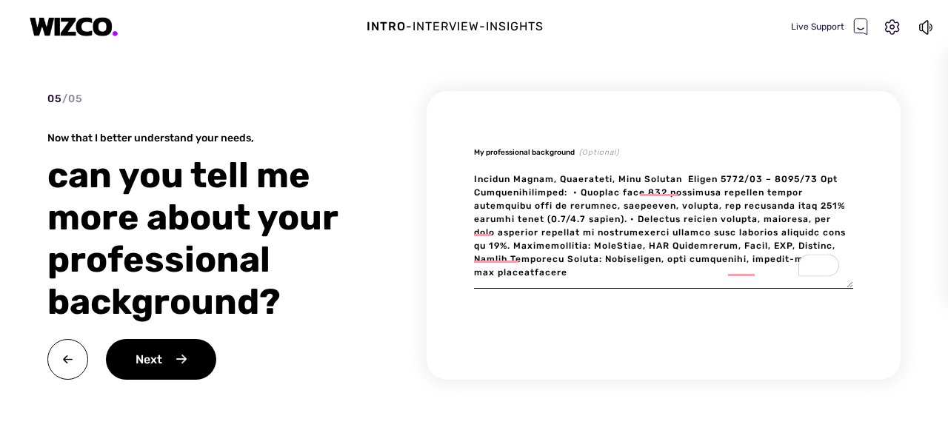
type textarea "3. LORE IP DOLORSI, Ametconse & Adipiscin Elitsed Doe Temporincididunt: • Utlab…"
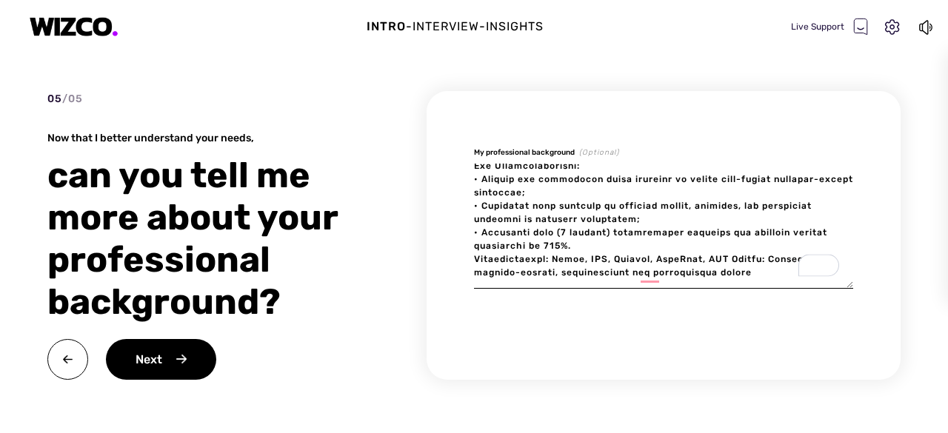
type textarea "x"
type textarea "3. LORE IP DOLORSI, Ametconse & Adipiscin Elitsed Doe Temporincididunt: • Utlab…"
type textarea "x"
type textarea "3. LORE IP DOLORSI, Ametconse & Adipiscin Elitsed Doe Temporincididunt: • Utlab…"
type textarea "x"
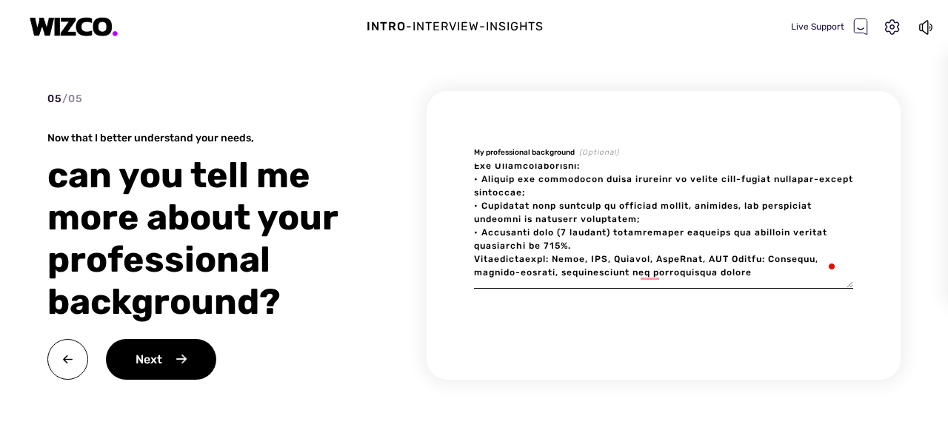
type textarea "3. LORE IP DOLORSI, Ametconse & Adipiscin Elitsed Doe Temporincididunt: • Utlab…"
type textarea "x"
type textarea "3. LORE IP DOLORSI, Ametconse & Adipiscin Elitsed Doe Temporincididunt: • Utlab…"
type textarea "x"
click at [148, 353] on div "Next" at bounding box center [161, 359] width 110 height 41
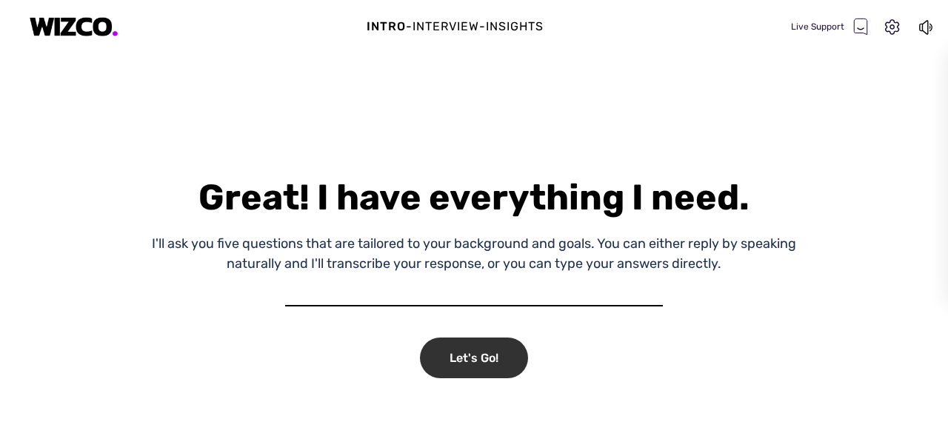
click at [483, 353] on div "Let's Go!" at bounding box center [474, 358] width 108 height 41
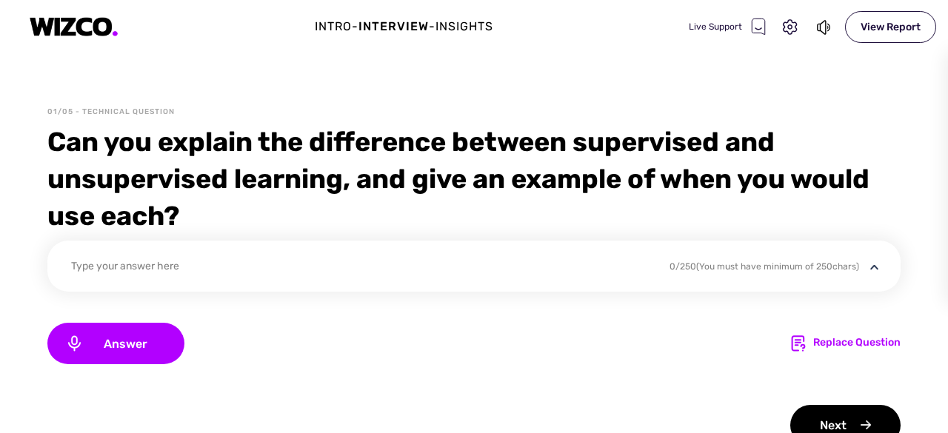
click at [282, 162] on div "Can you explain the difference between supervised and unsupervised learning, an…" at bounding box center [474, 179] width 854 height 111
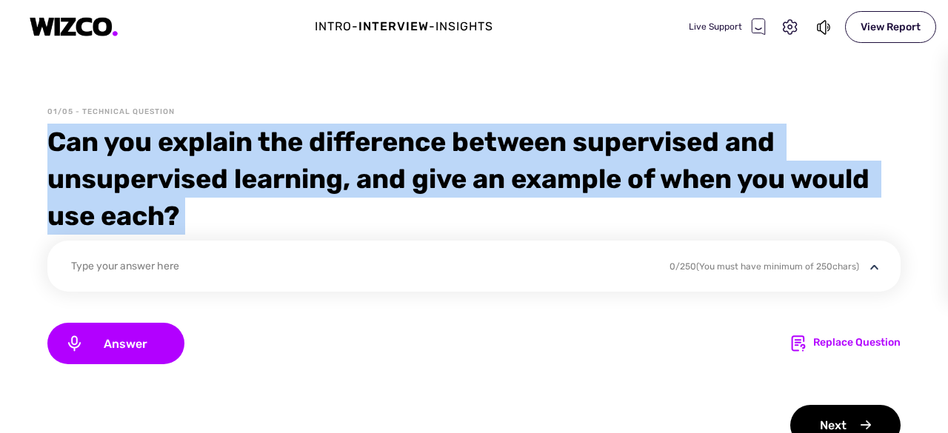
click at [282, 162] on div "Can you explain the difference between supervised and unsupervised learning, an…" at bounding box center [474, 179] width 854 height 111
copy div "Can you explain the difference between supervised and unsupervised learning, an…"
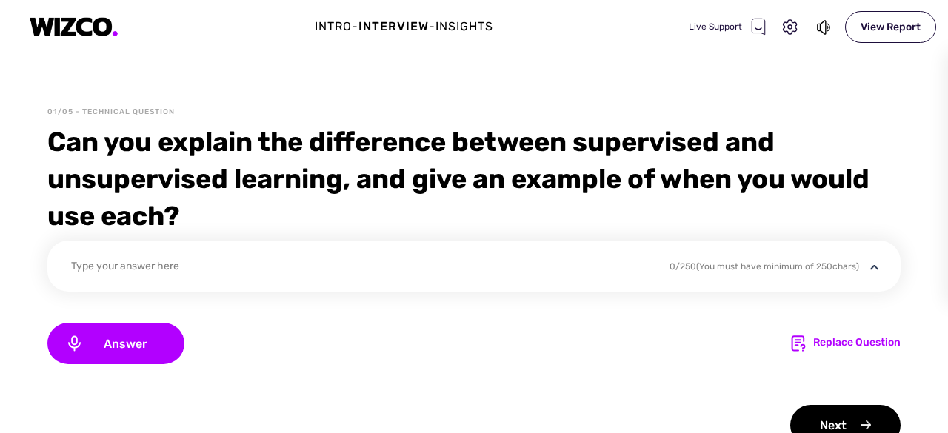
click at [462, 330] on div "Answer Replace Question" at bounding box center [474, 343] width 854 height 41
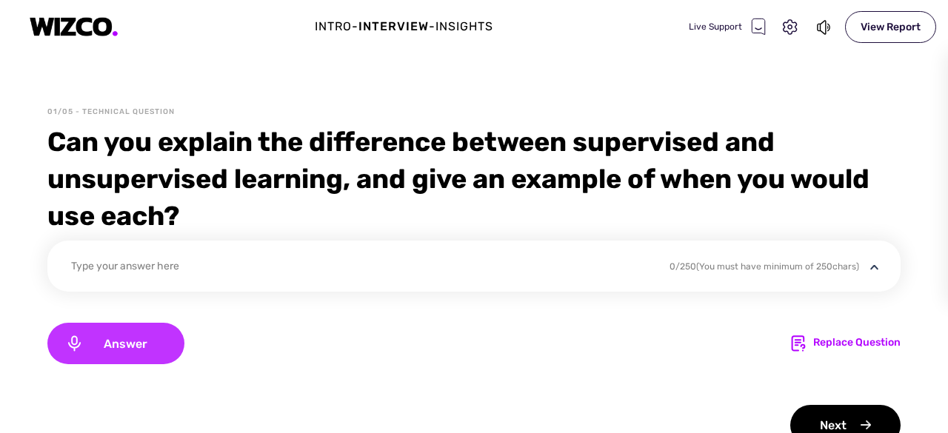
click at [147, 344] on span "Answer" at bounding box center [125, 344] width 83 height 14
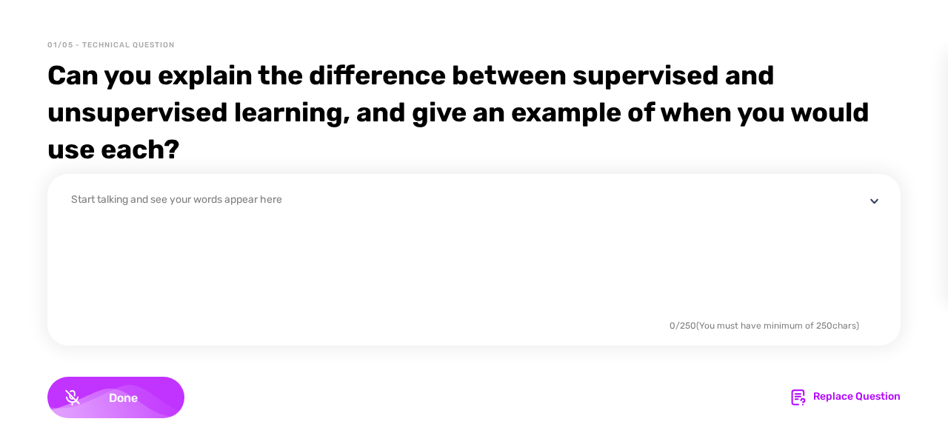
scroll to position [77, 0]
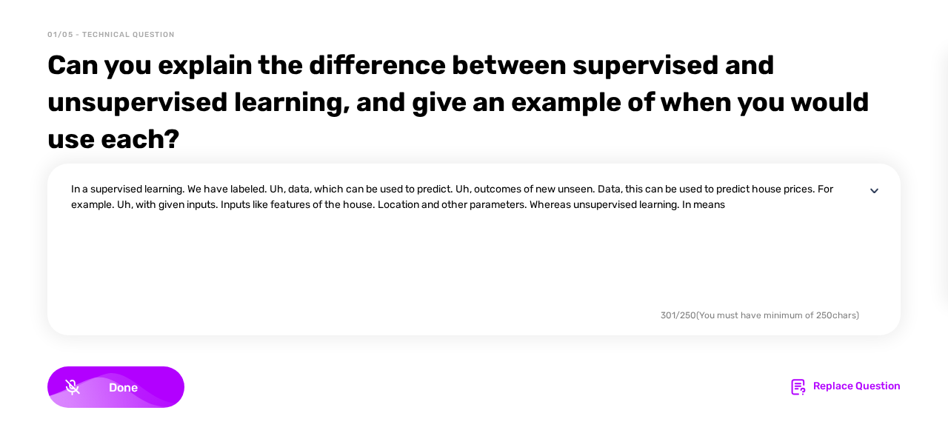
click at [562, 199] on div "In a supervised learning. We have labeled. Uh, data, which can be used to predi…" at bounding box center [468, 244] width 794 height 124
click at [777, 210] on div "In a supervised learning. We have labeled. Uh, data, which can be used to predi…" at bounding box center [468, 244] width 794 height 124
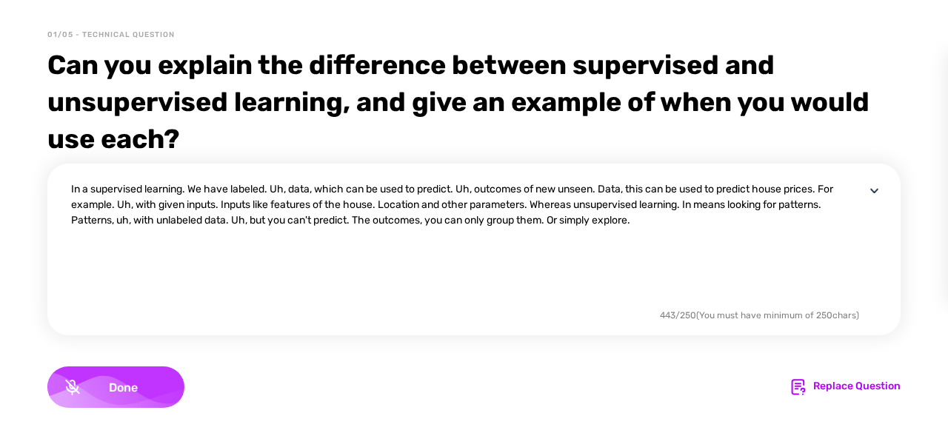
click at [104, 372] on div "Done" at bounding box center [115, 387] width 137 height 41
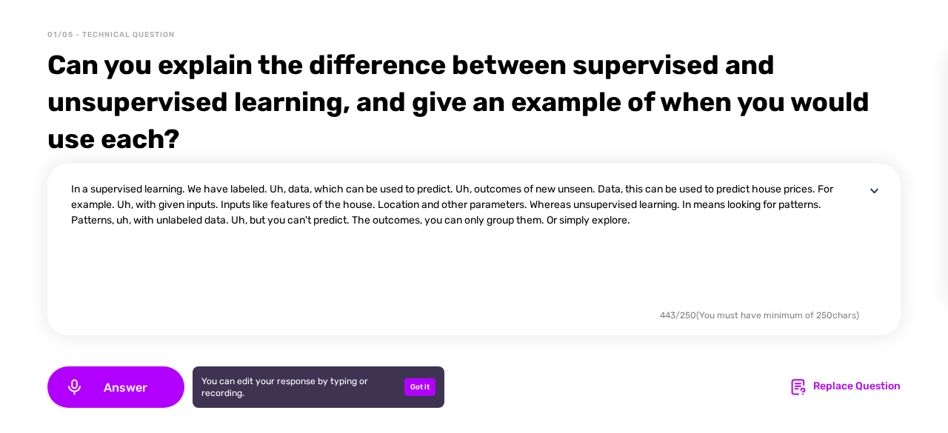
click at [282, 190] on textarea "In a supervised learning. We have labeled. Uh, data, which can be used to predi…" at bounding box center [468, 244] width 794 height 124
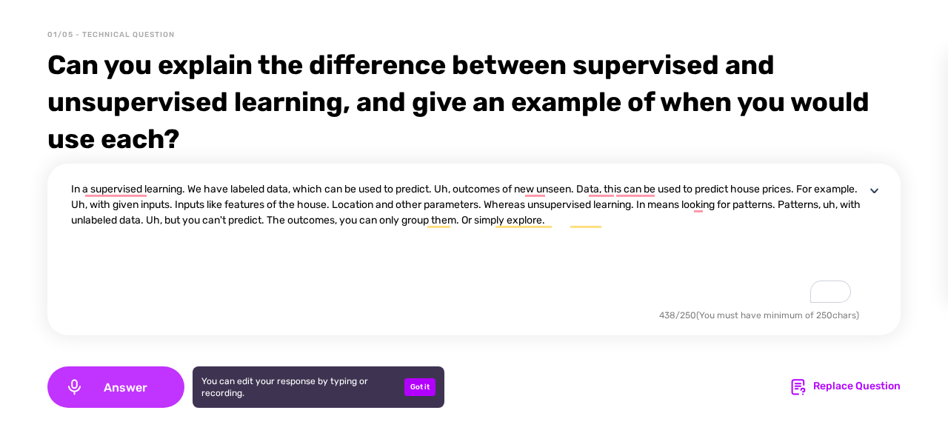
type textarea "In a supervised learning. We have labeled data, which can be used to predict. U…"
click at [172, 388] on div "Answer" at bounding box center [115, 387] width 137 height 41
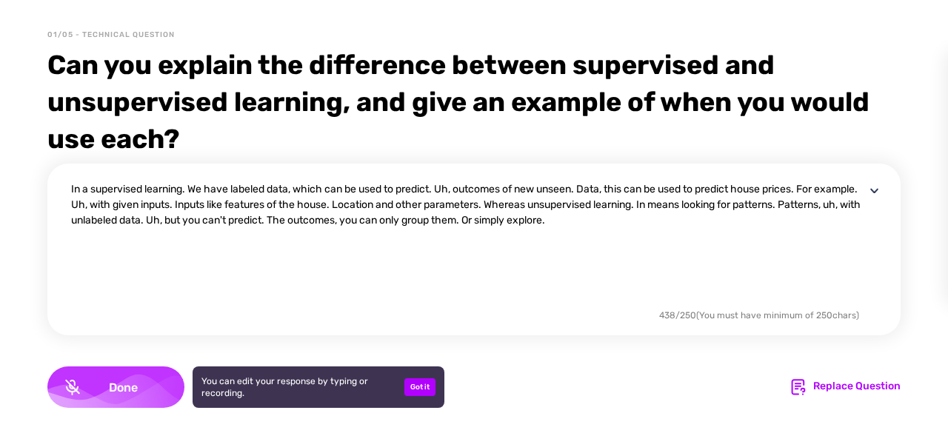
click at [172, 388] on div "Done" at bounding box center [115, 387] width 137 height 41
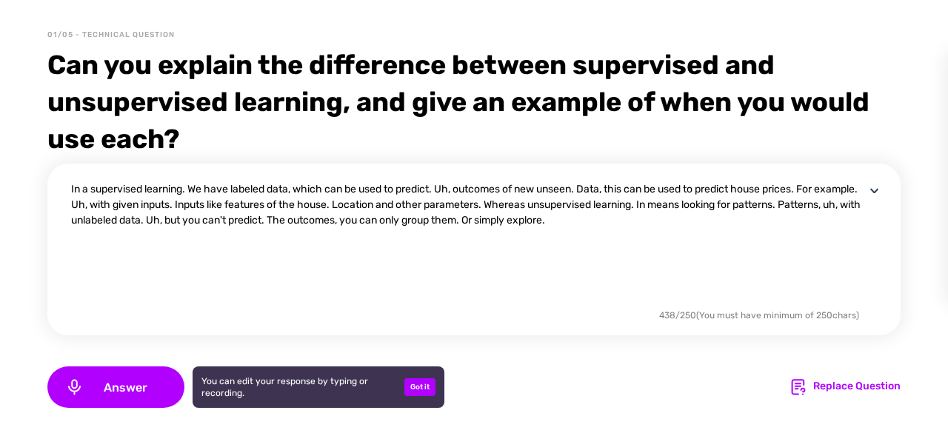
scroll to position [187, 0]
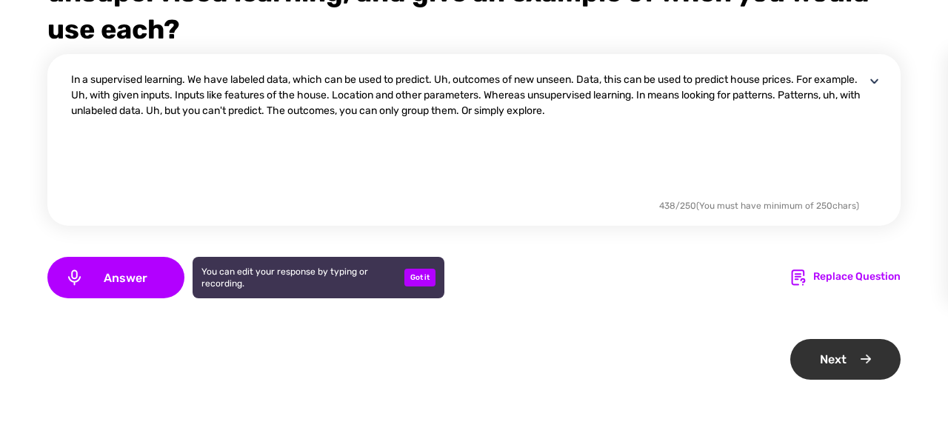
click at [858, 345] on div "Next" at bounding box center [846, 359] width 110 height 41
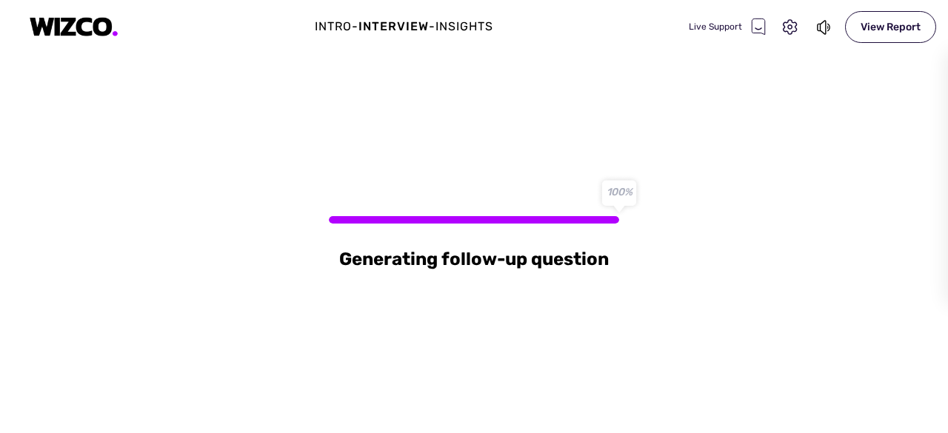
scroll to position [0, 0]
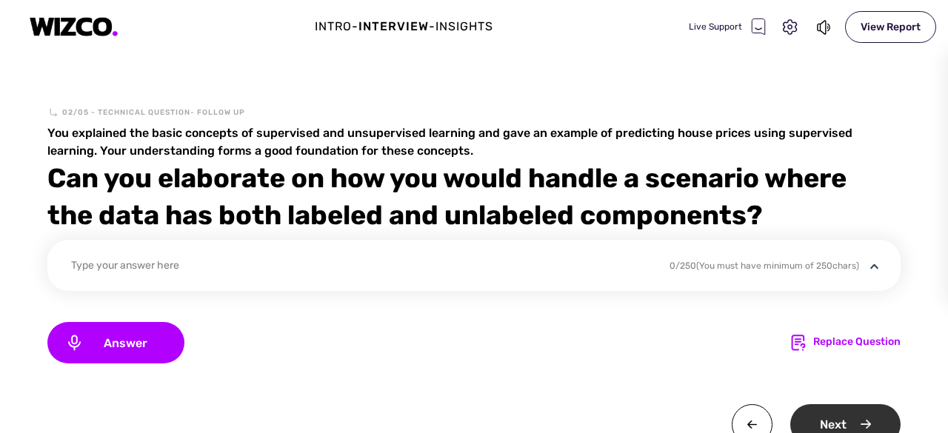
click at [842, 410] on div "Next" at bounding box center [846, 425] width 110 height 41
